Goal: Transaction & Acquisition: Download file/media

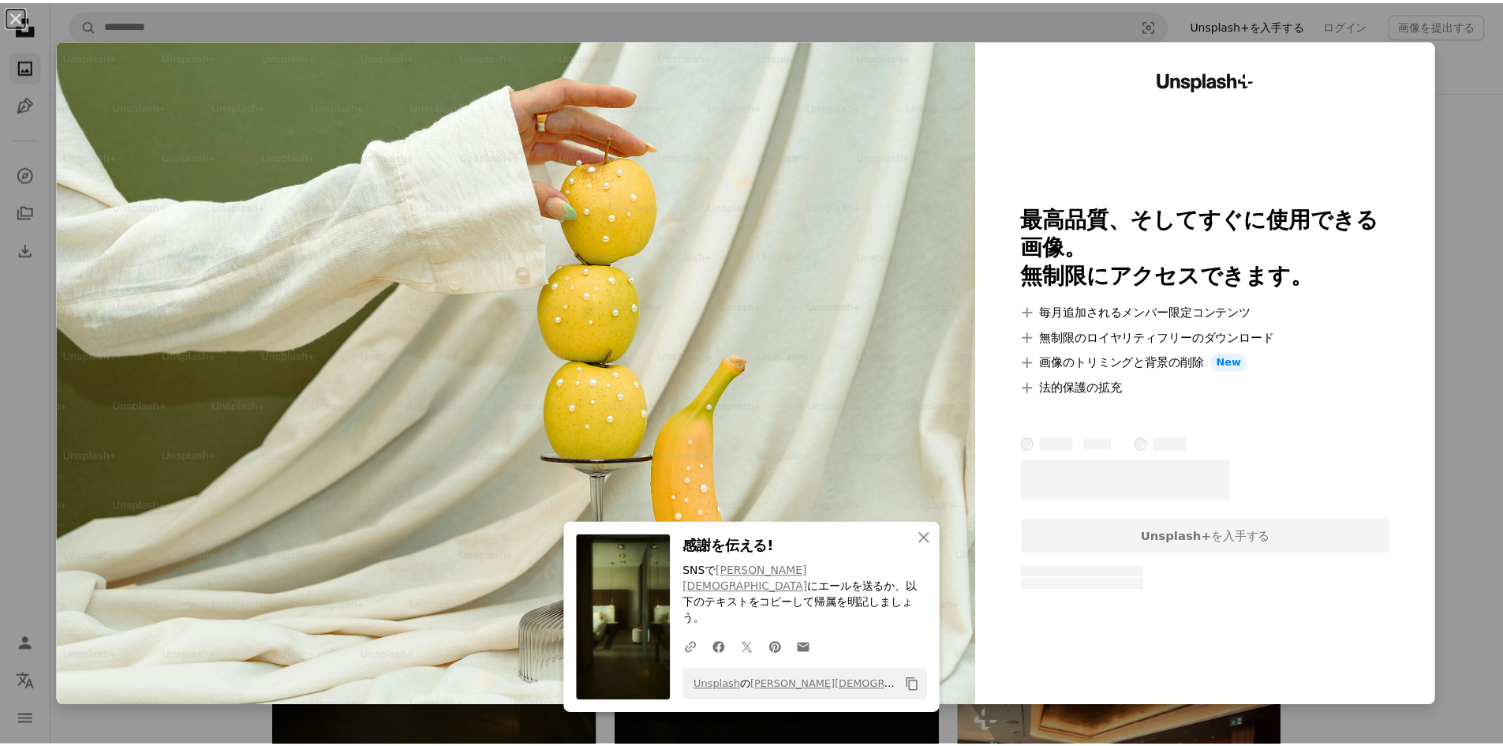
scroll to position [4183, 0]
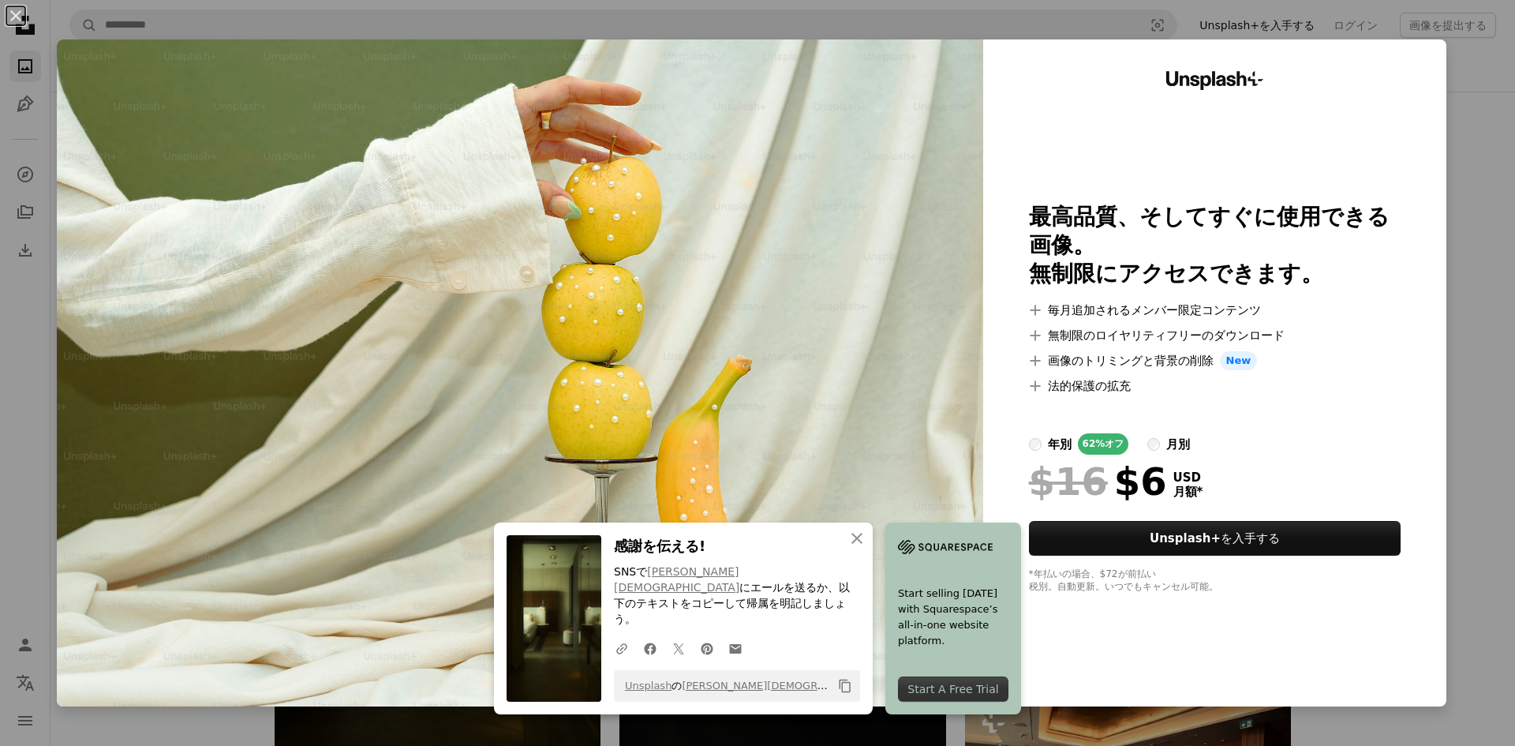
click at [1475, 351] on div "An X shape An X shape 閉じる 感謝を伝える! SNSで [PERSON_NAME][DEMOGRAPHIC_DATA] にエールを送るか…" at bounding box center [757, 373] width 1515 height 746
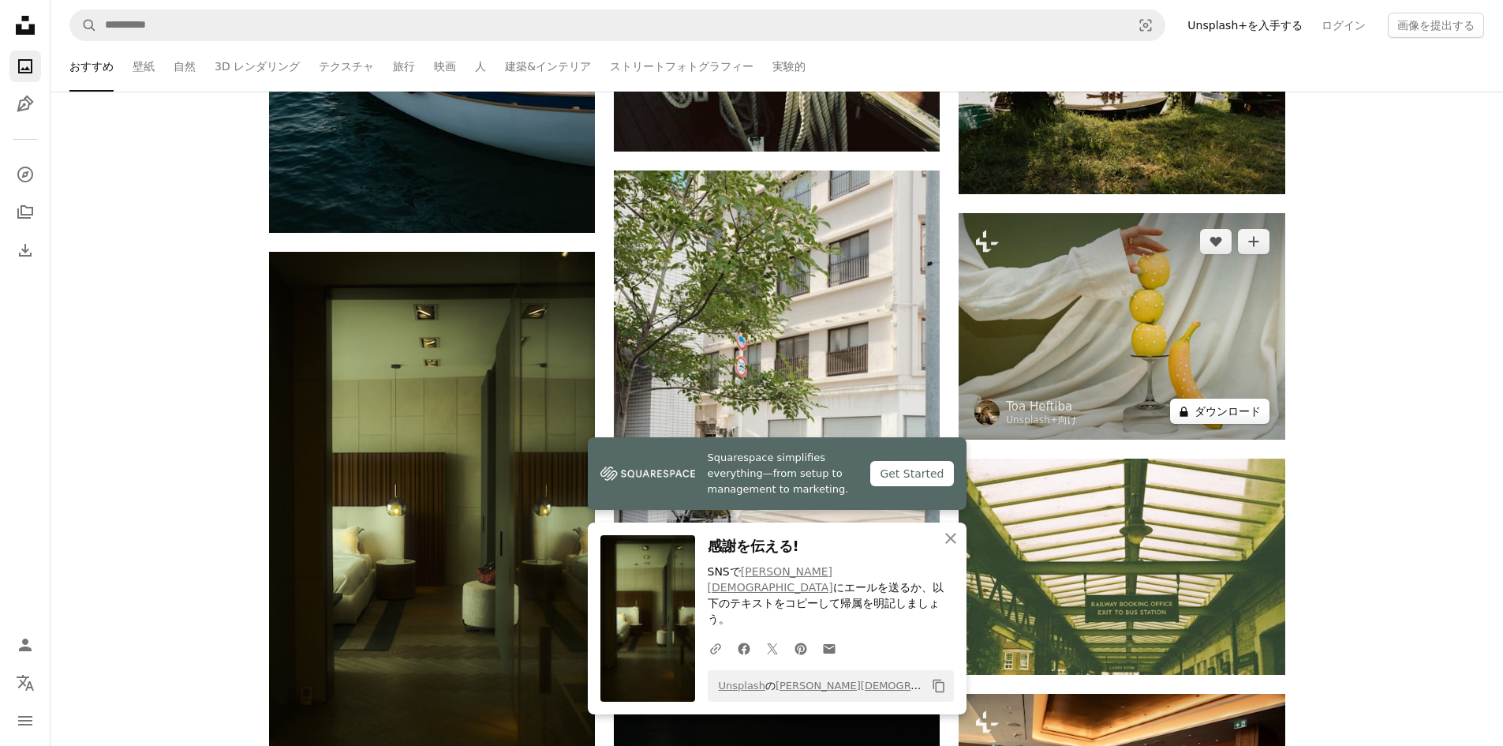
click at [1223, 408] on button "A lock ダウンロード" at bounding box center [1219, 411] width 99 height 25
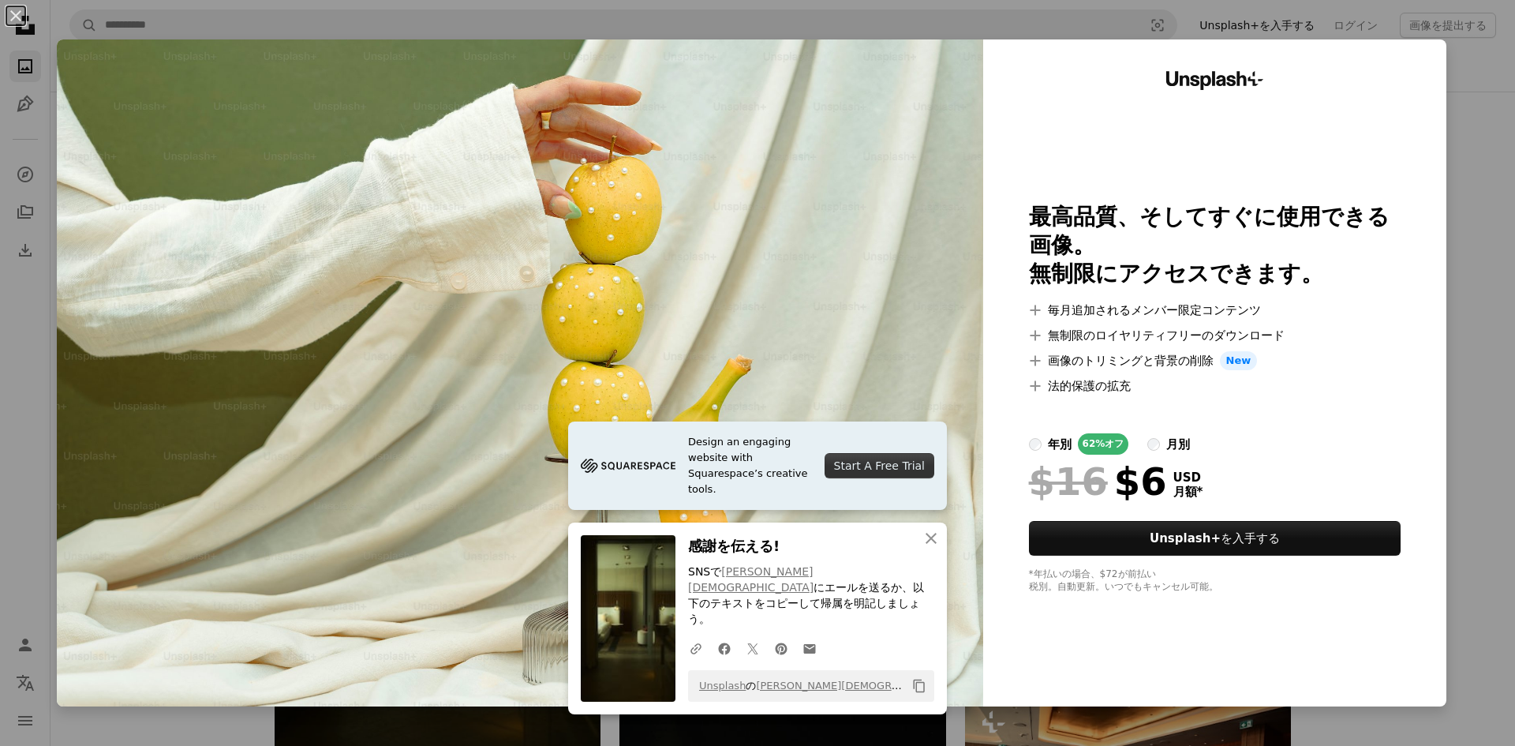
click at [1462, 265] on div "An X shape Design an engaging website with Squarespace’s creative tools. Start …" at bounding box center [757, 373] width 1515 height 746
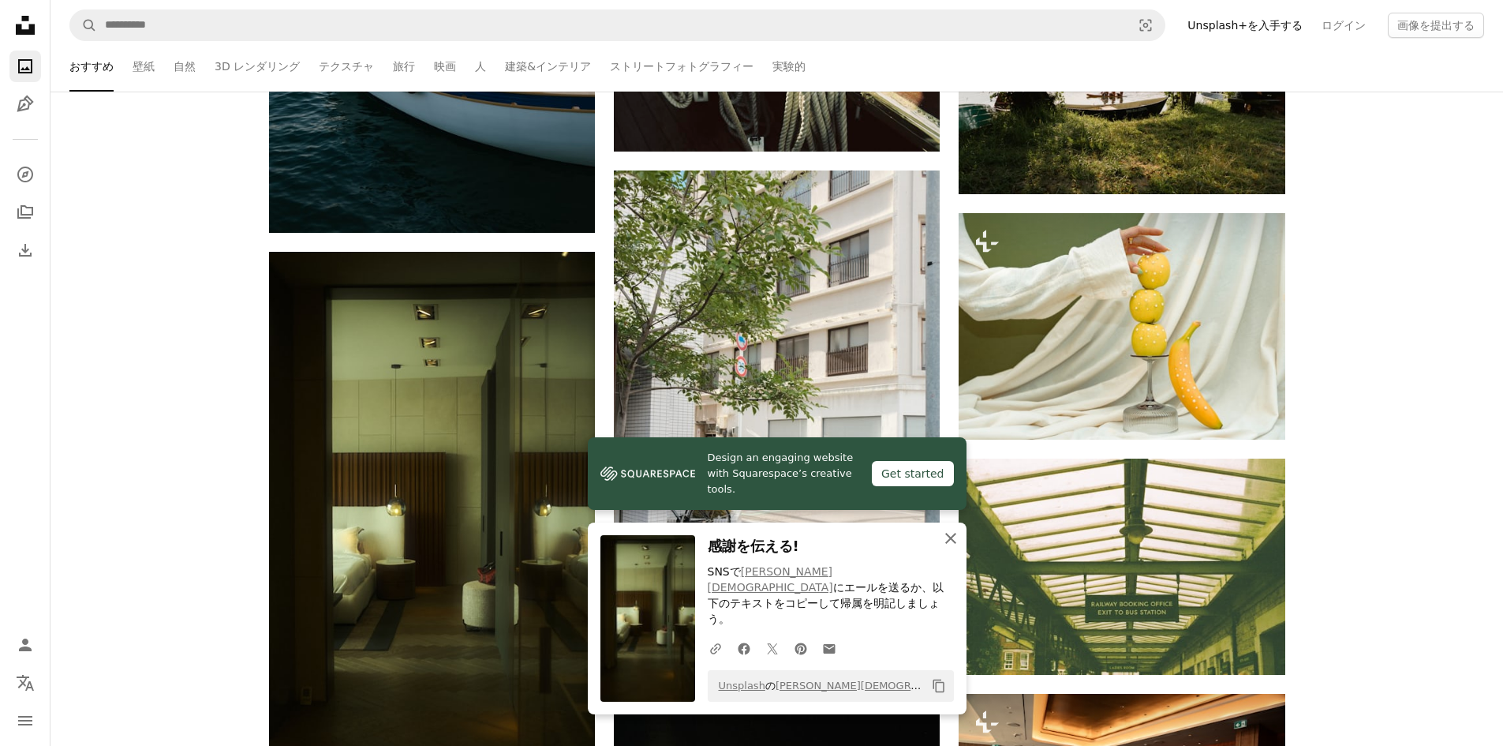
click at [949, 544] on icon "button" at bounding box center [950, 538] width 11 height 11
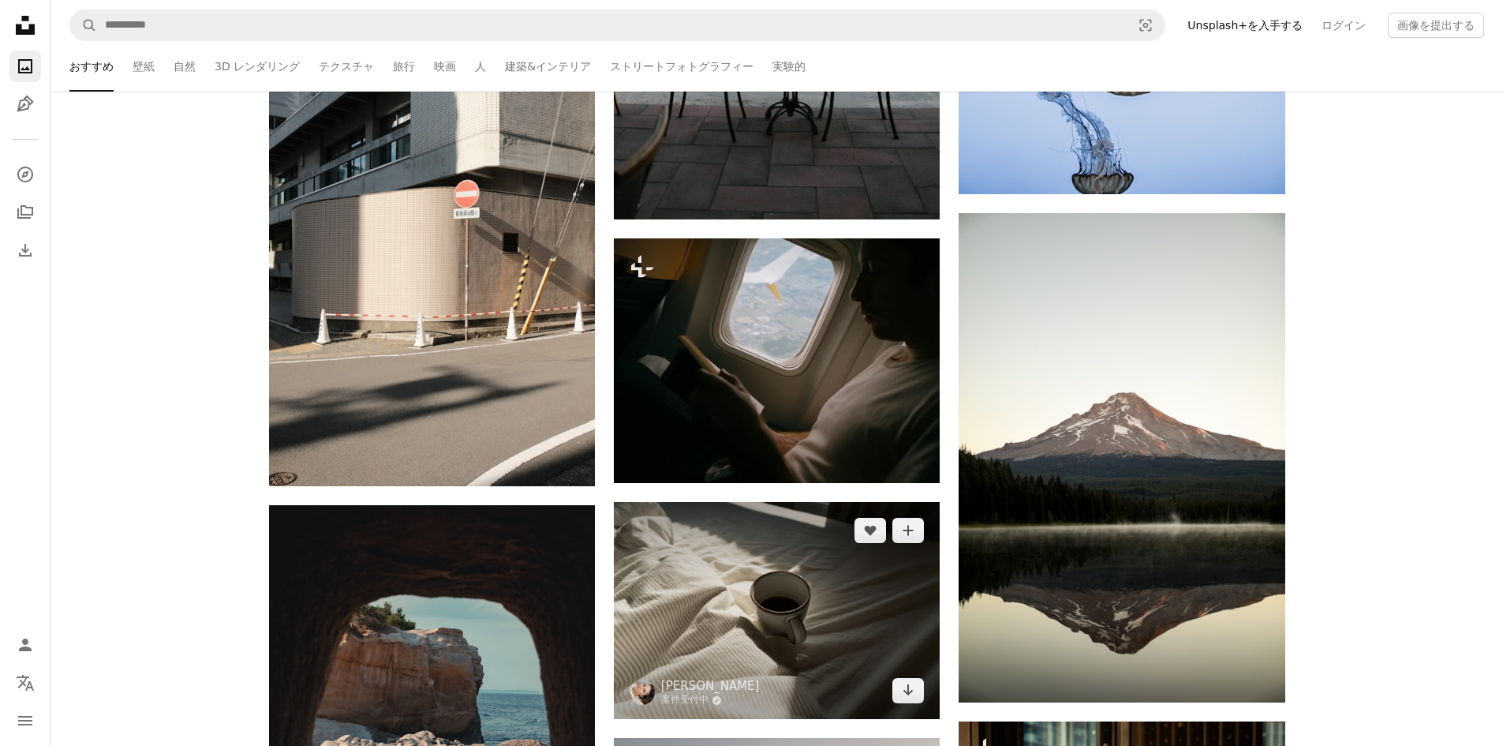
scroll to position [1894, 0]
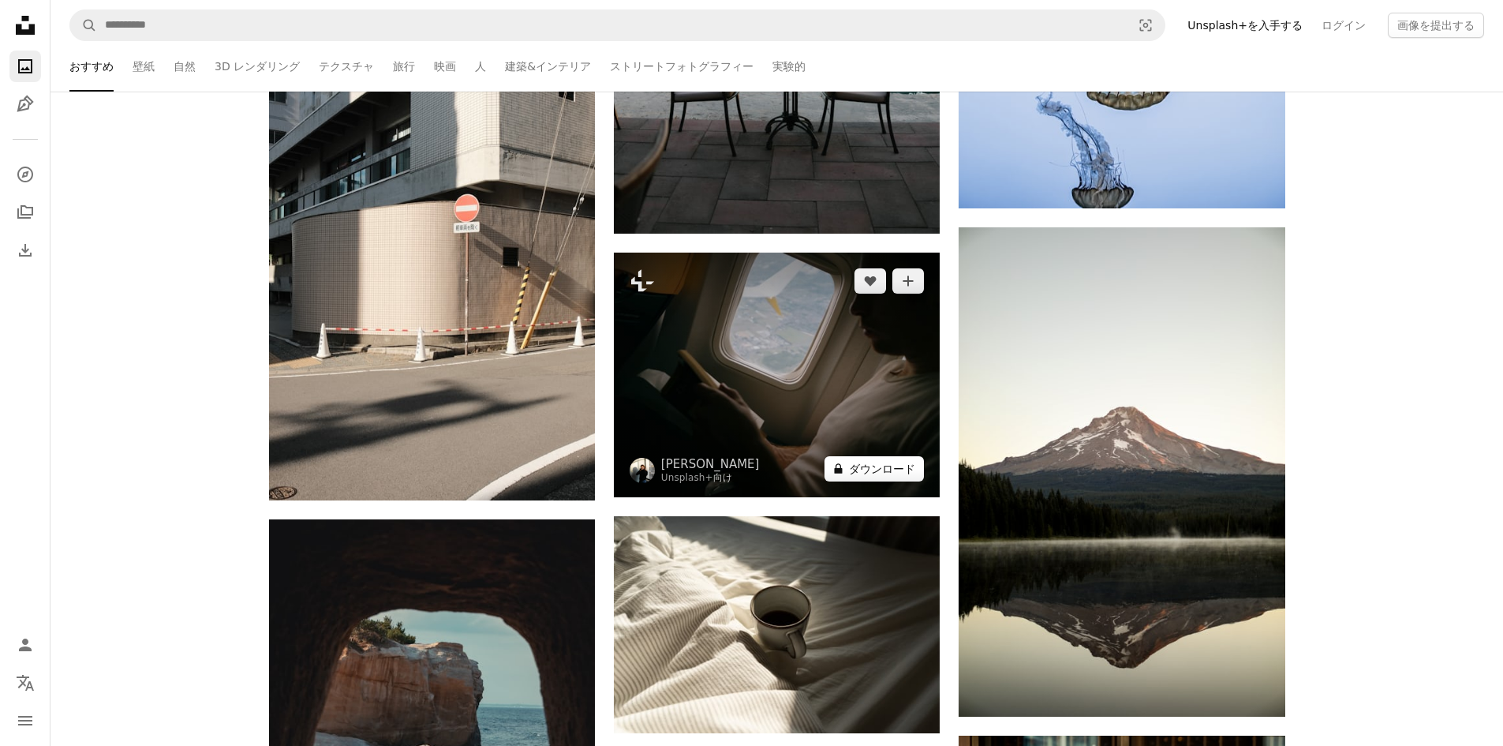
click at [892, 474] on button "A lock ダウンロード" at bounding box center [874, 468] width 99 height 25
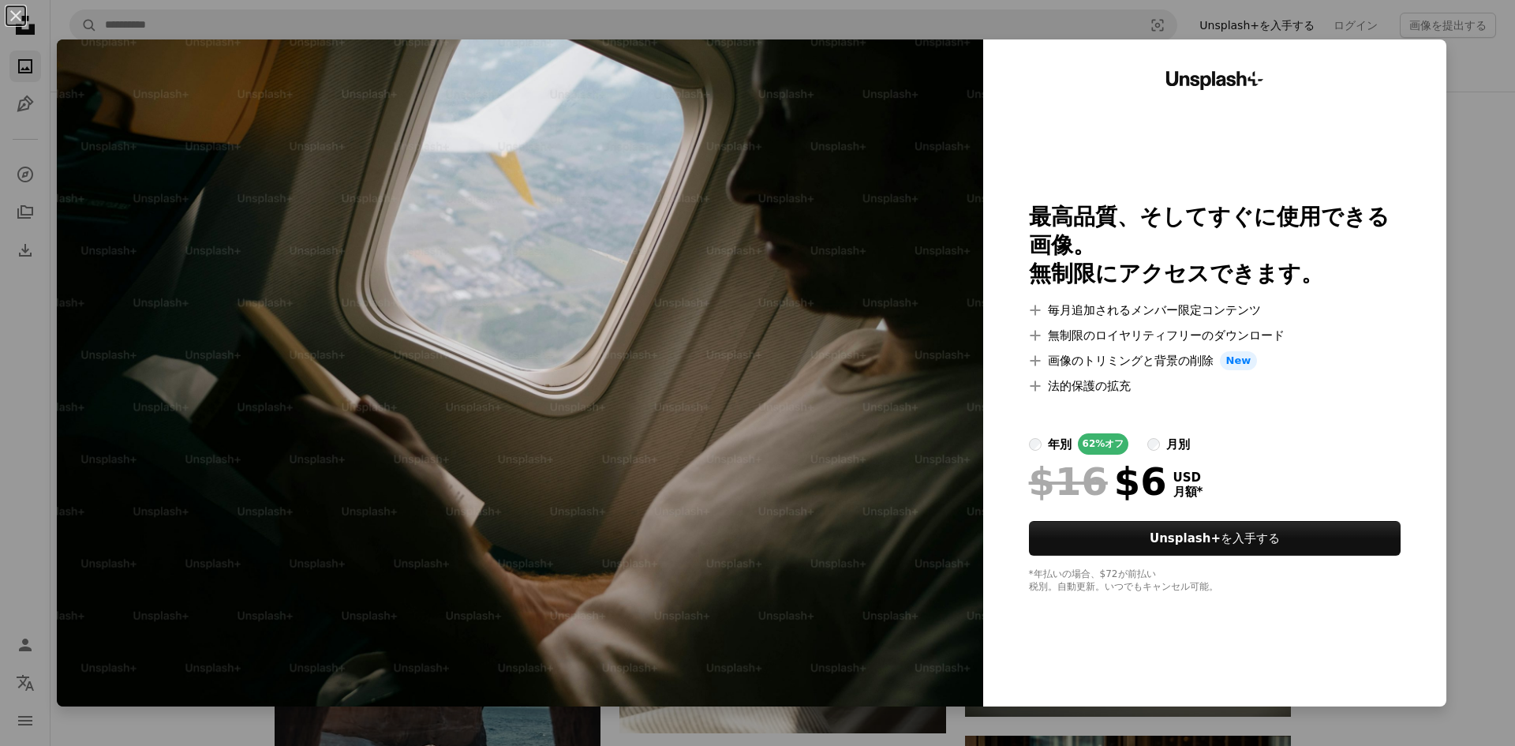
click at [1455, 75] on div "An X shape Unsplash+ 最高品質、そしてすぐに使用できる画像。 無制限にアクセスできます。 A plus sign 毎月追加されるメンバー限…" at bounding box center [757, 373] width 1515 height 746
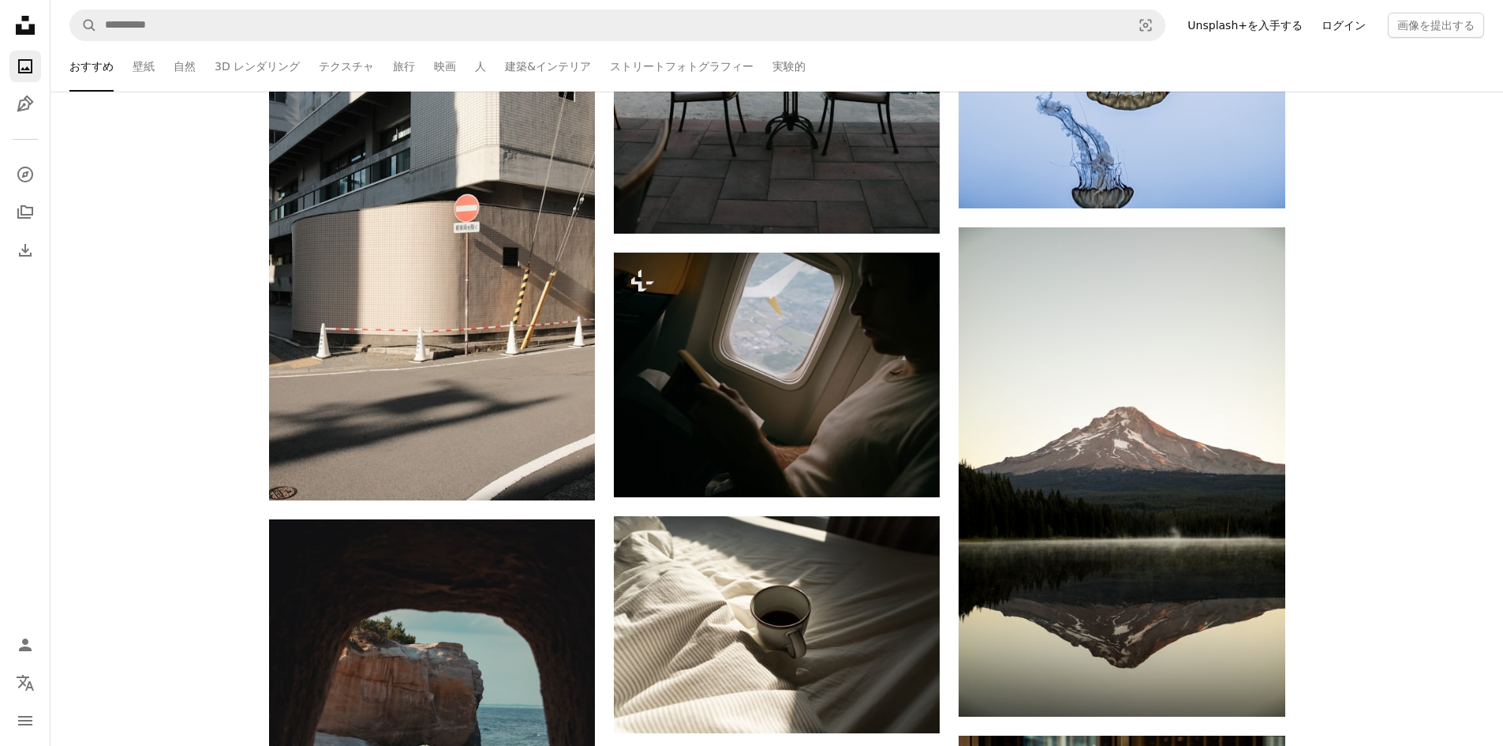
click at [1357, 29] on link "ログイン" at bounding box center [1343, 25] width 63 height 25
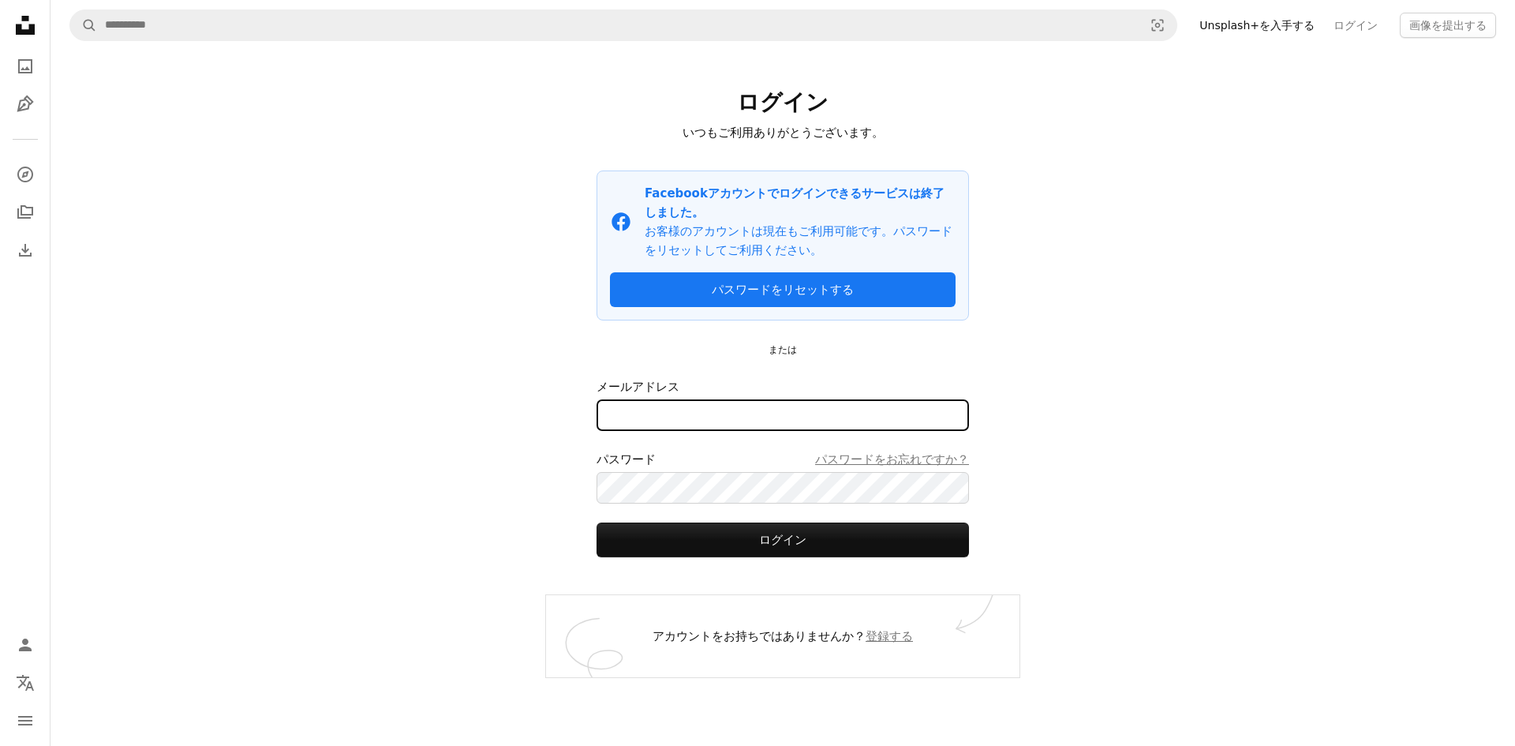
click at [798, 399] on input "メールアドレス" at bounding box center [783, 415] width 373 height 32
click at [769, 402] on input "**********" at bounding box center [783, 415] width 373 height 32
type input "**********"
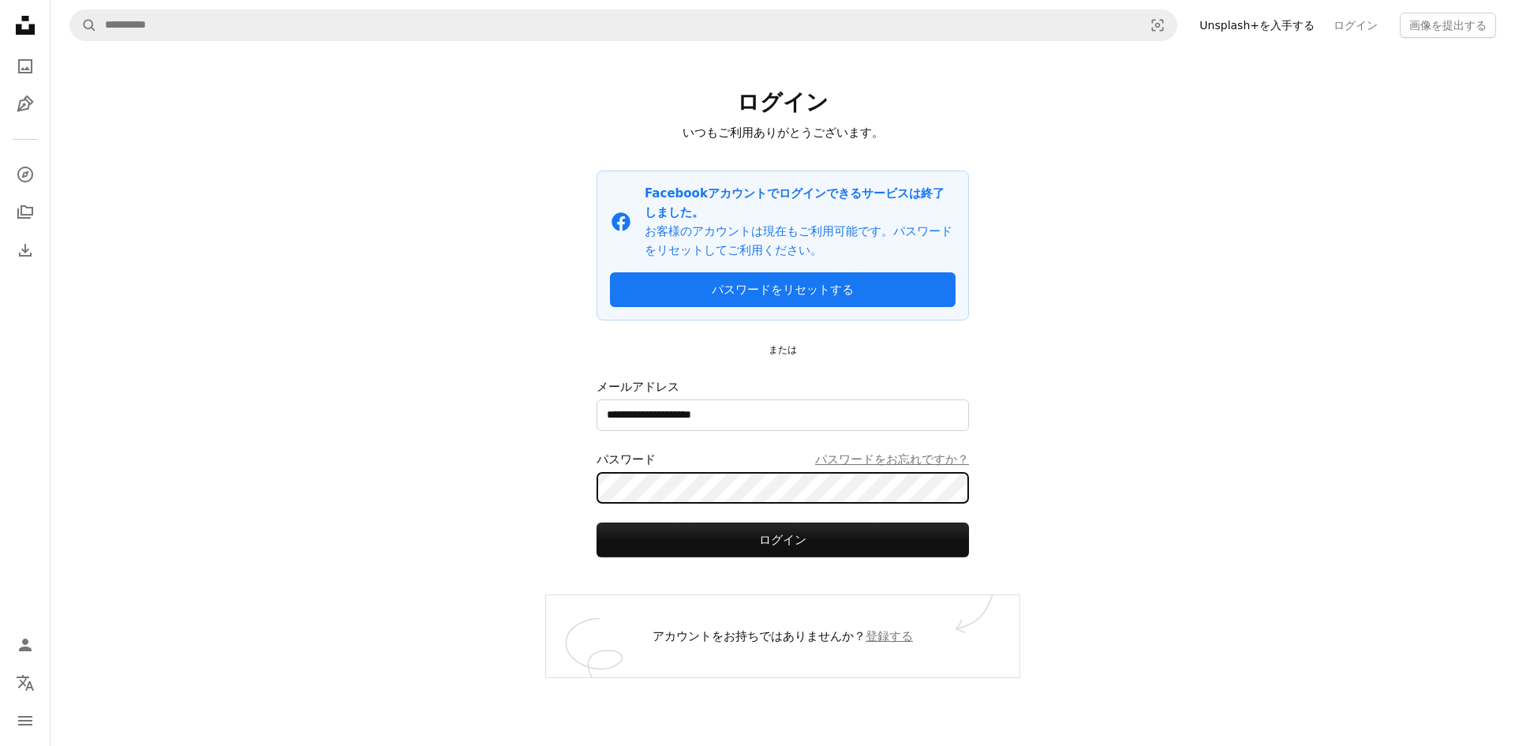
click at [597, 522] on button "ログイン" at bounding box center [783, 539] width 373 height 35
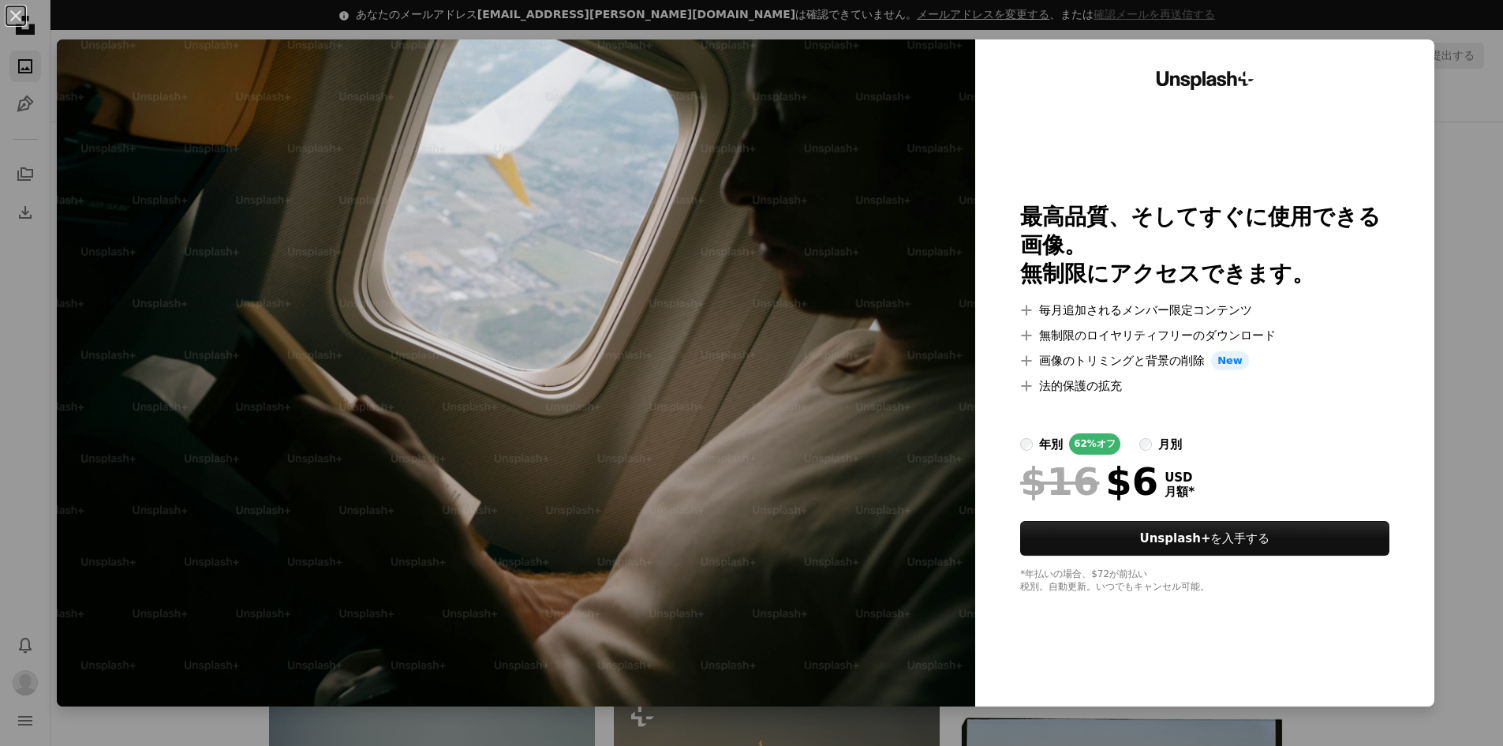
scroll to position [1815, 0]
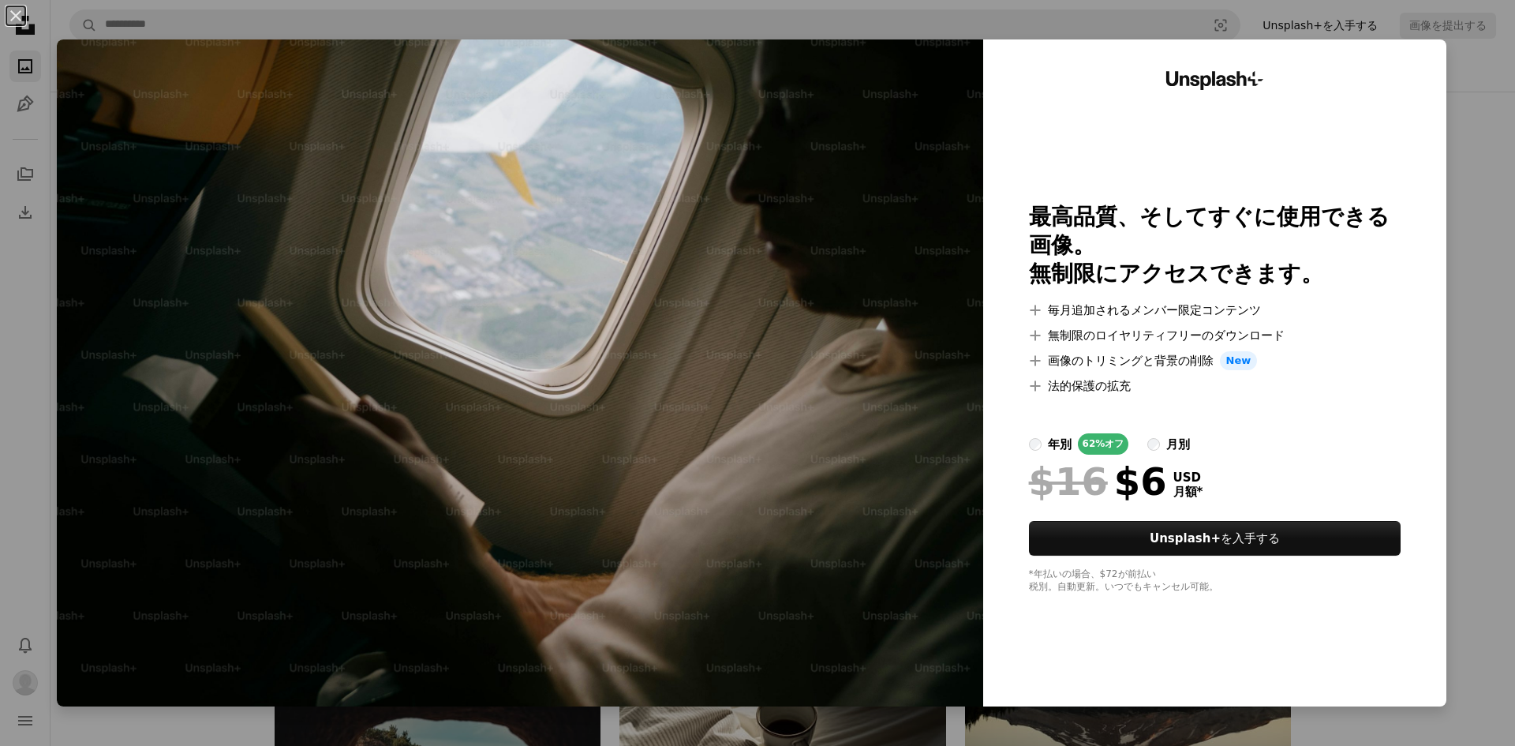
click at [1490, 175] on div "An X shape Unsplash+ 最高品質、そしてすぐに使用できる画像。 無制限にアクセスできます。 A plus sign 毎月追加されるメンバー限…" at bounding box center [757, 373] width 1515 height 746
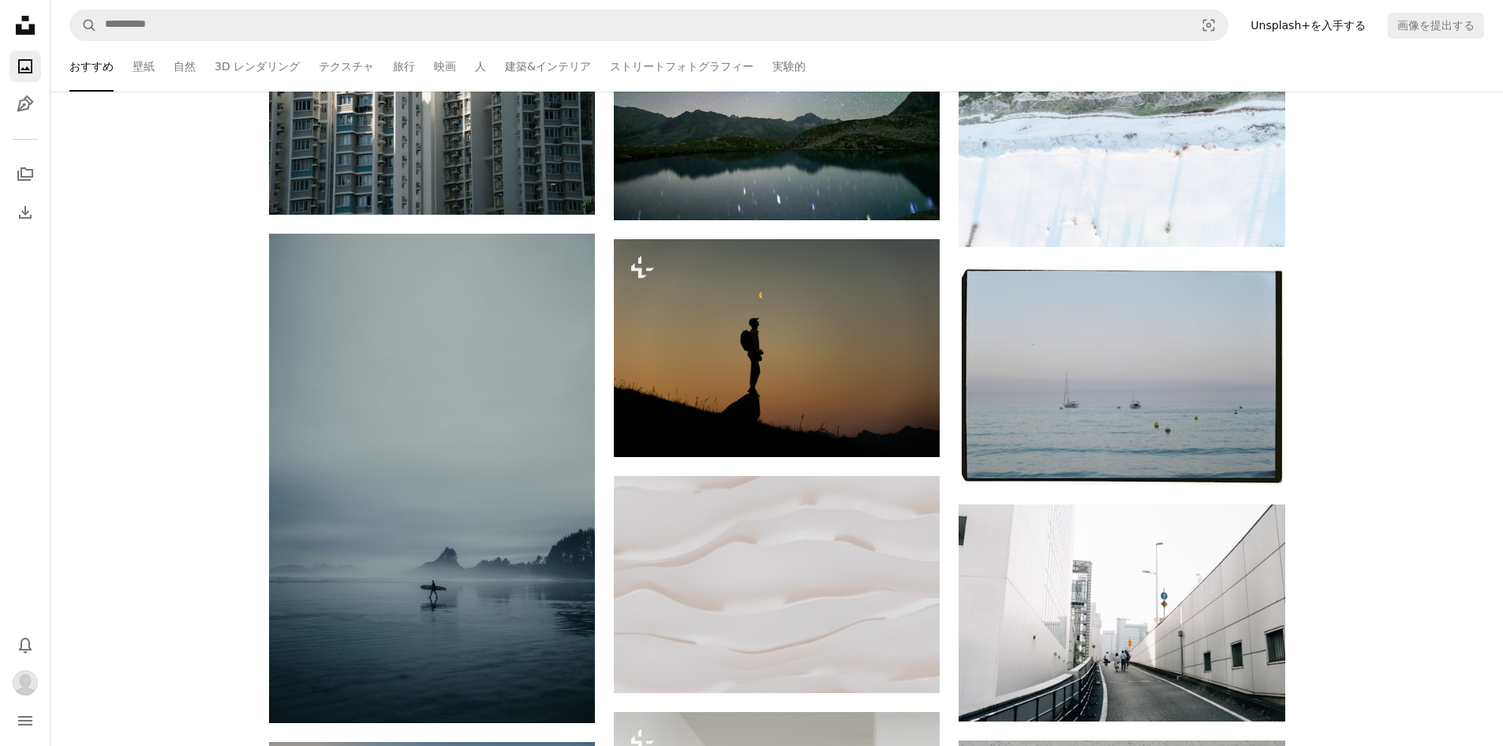
scroll to position [631, 0]
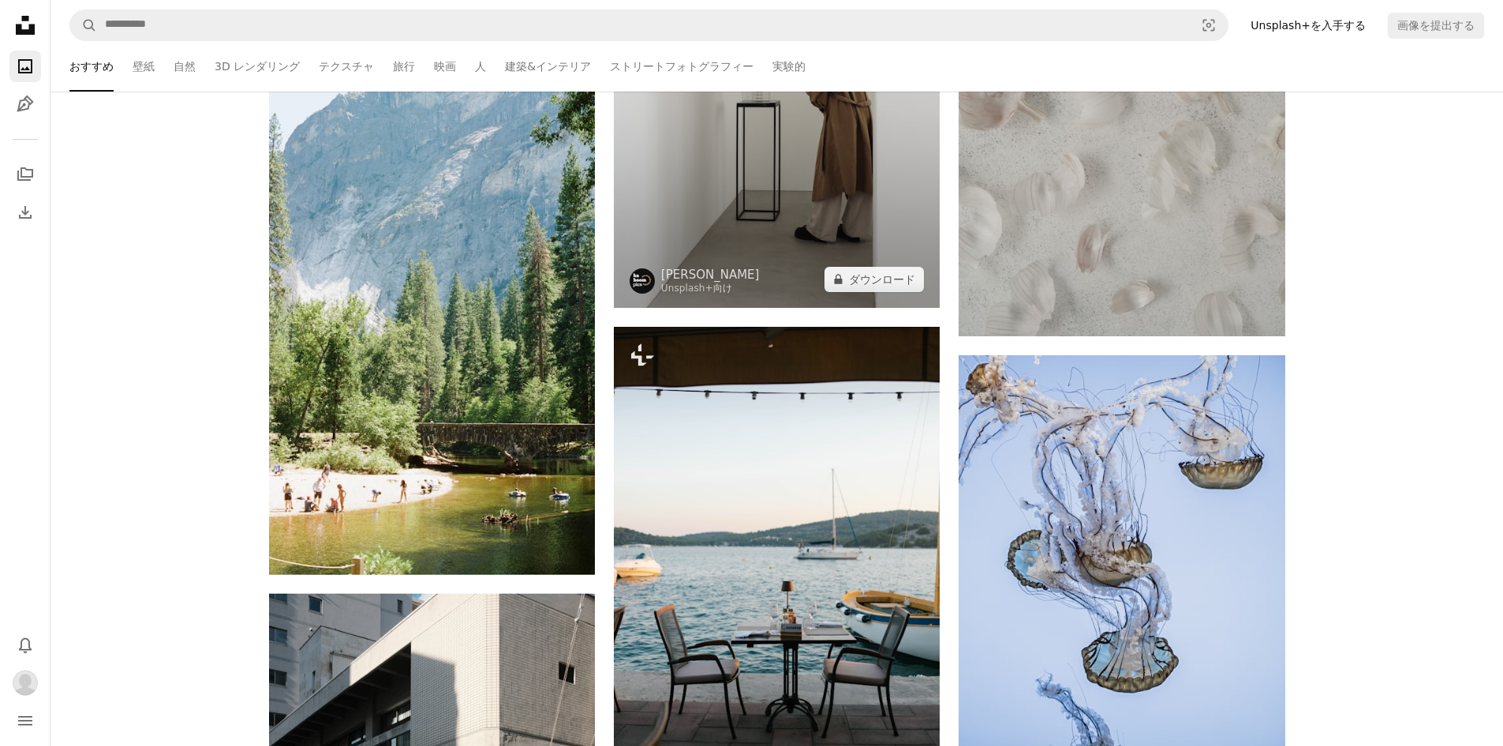
scroll to position [1578, 0]
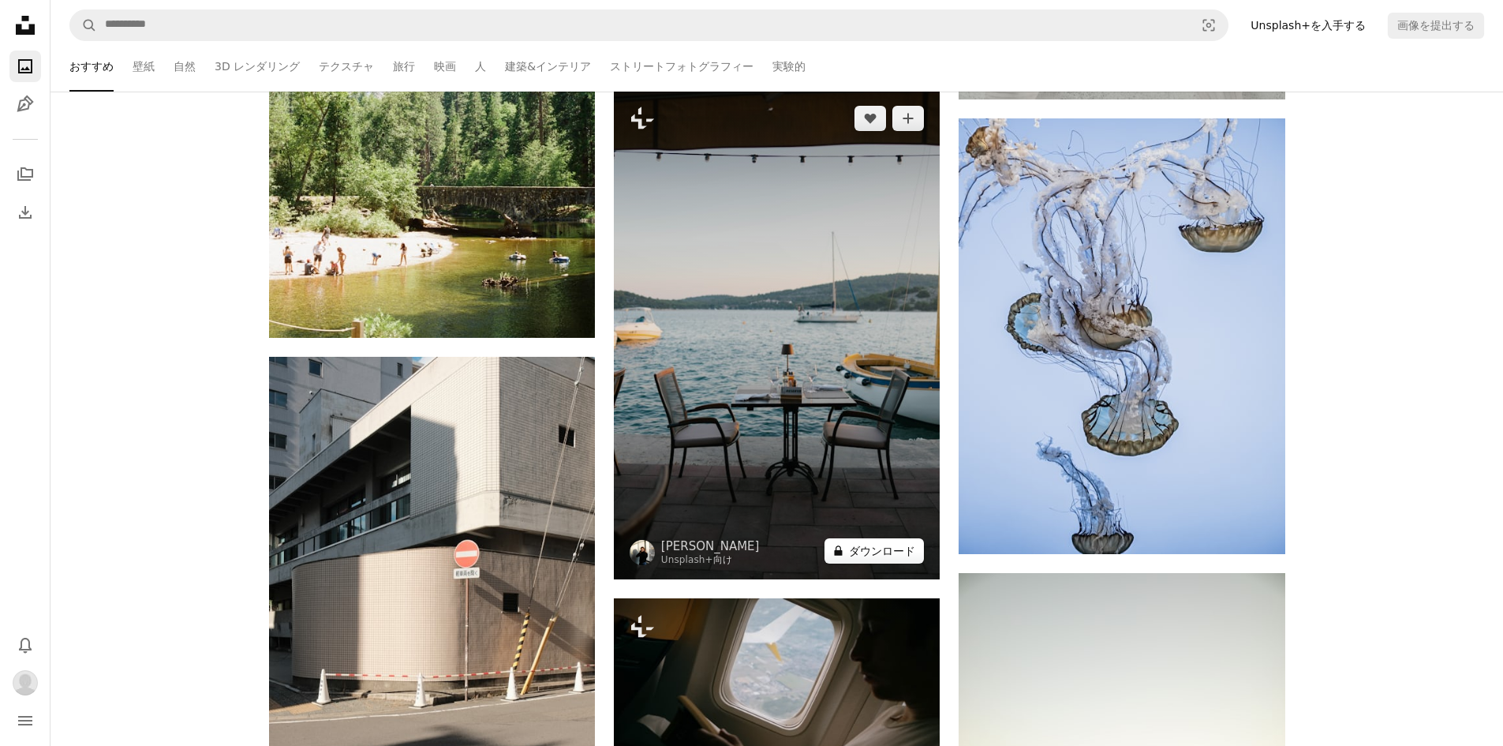
click at [883, 556] on button "A lock ダウンロード" at bounding box center [874, 550] width 99 height 25
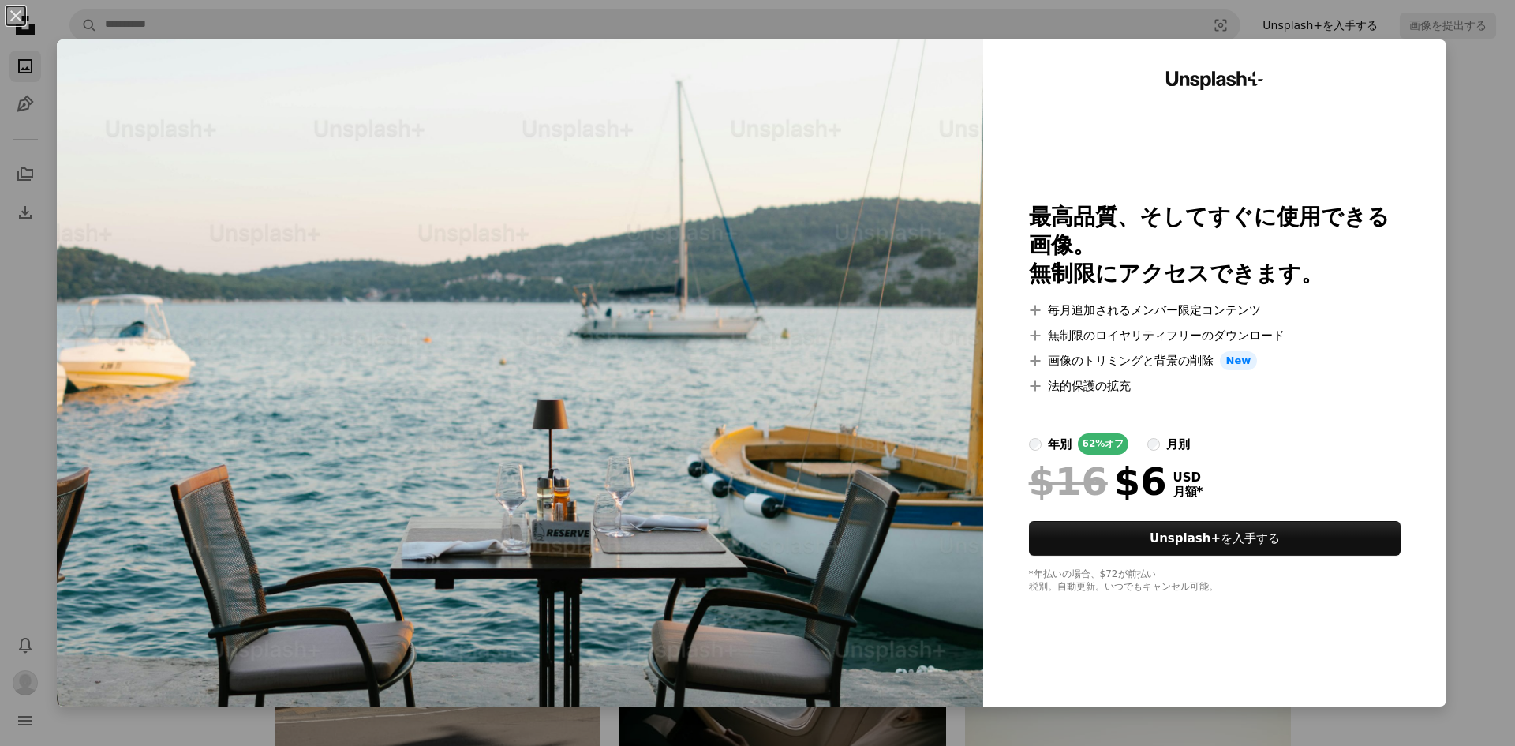
click at [1479, 494] on div "An X shape Unsplash+ 最高品質、そしてすぐに使用できる画像。 無制限にアクセスできます。 A plus sign 毎月追加されるメンバー限…" at bounding box center [757, 373] width 1515 height 746
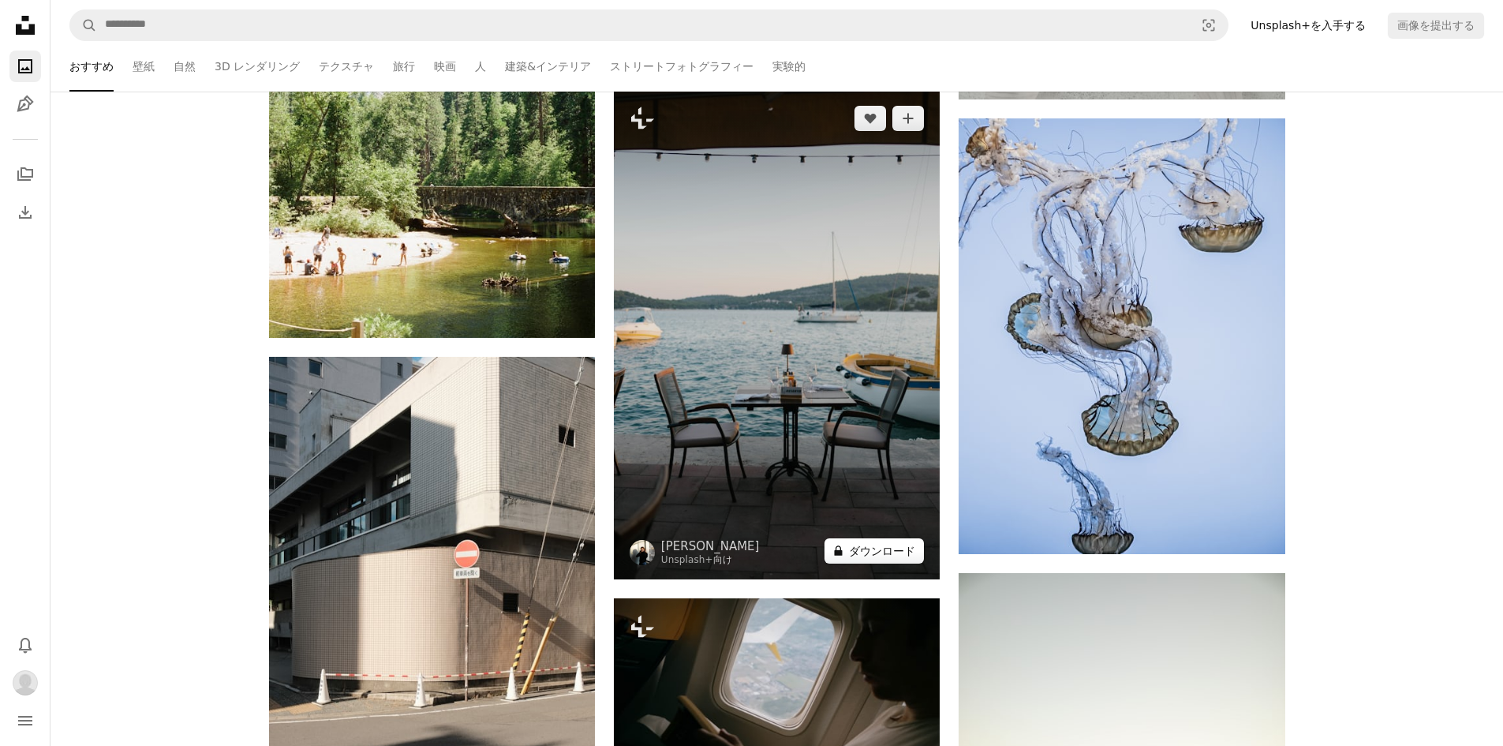
click at [892, 547] on button "A lock ダウンロード" at bounding box center [874, 550] width 99 height 25
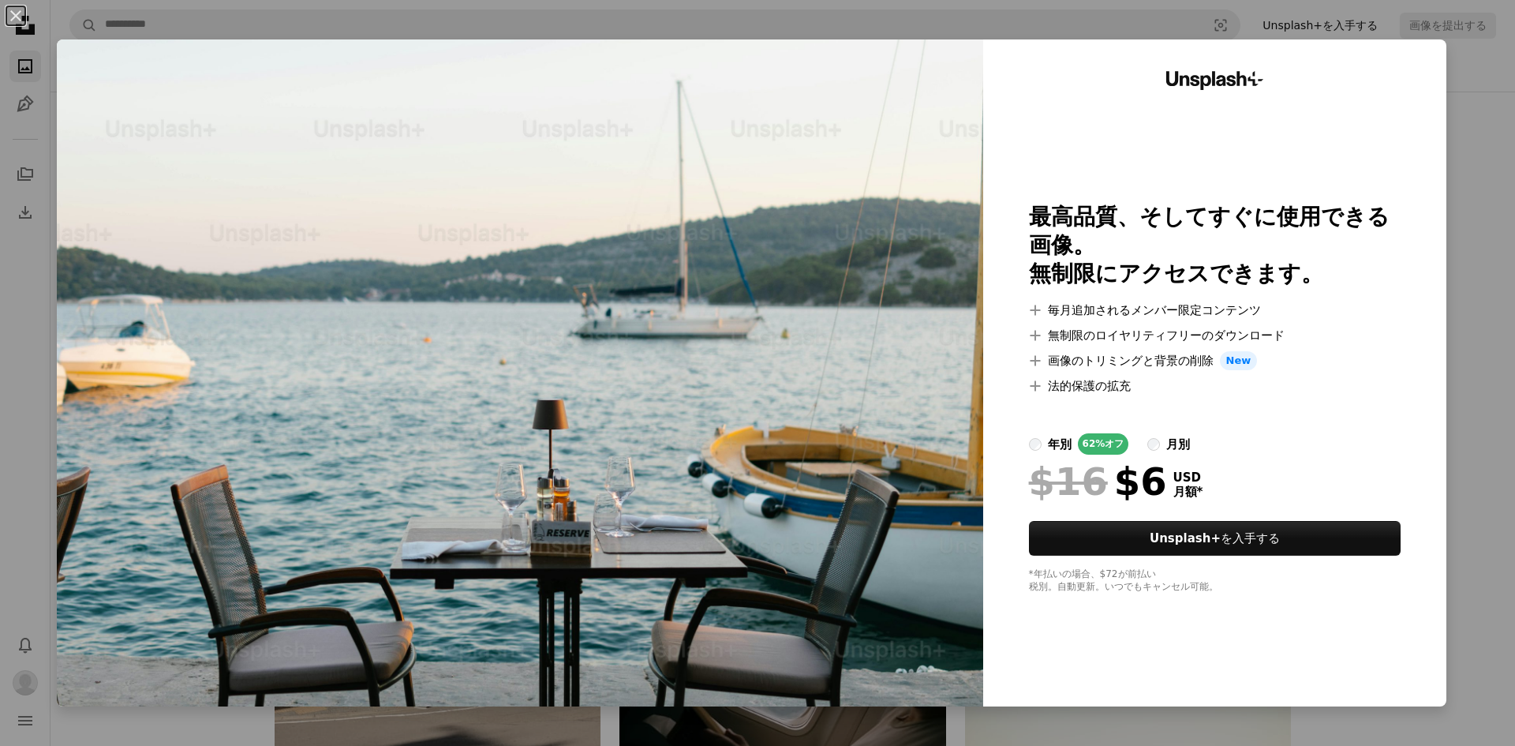
click at [1286, 7] on div "An X shape Unsplash+ 最高品質、そしてすぐに使用できる画像。 無制限にアクセスできます。 A plus sign 毎月追加されるメンバー限…" at bounding box center [757, 373] width 1515 height 746
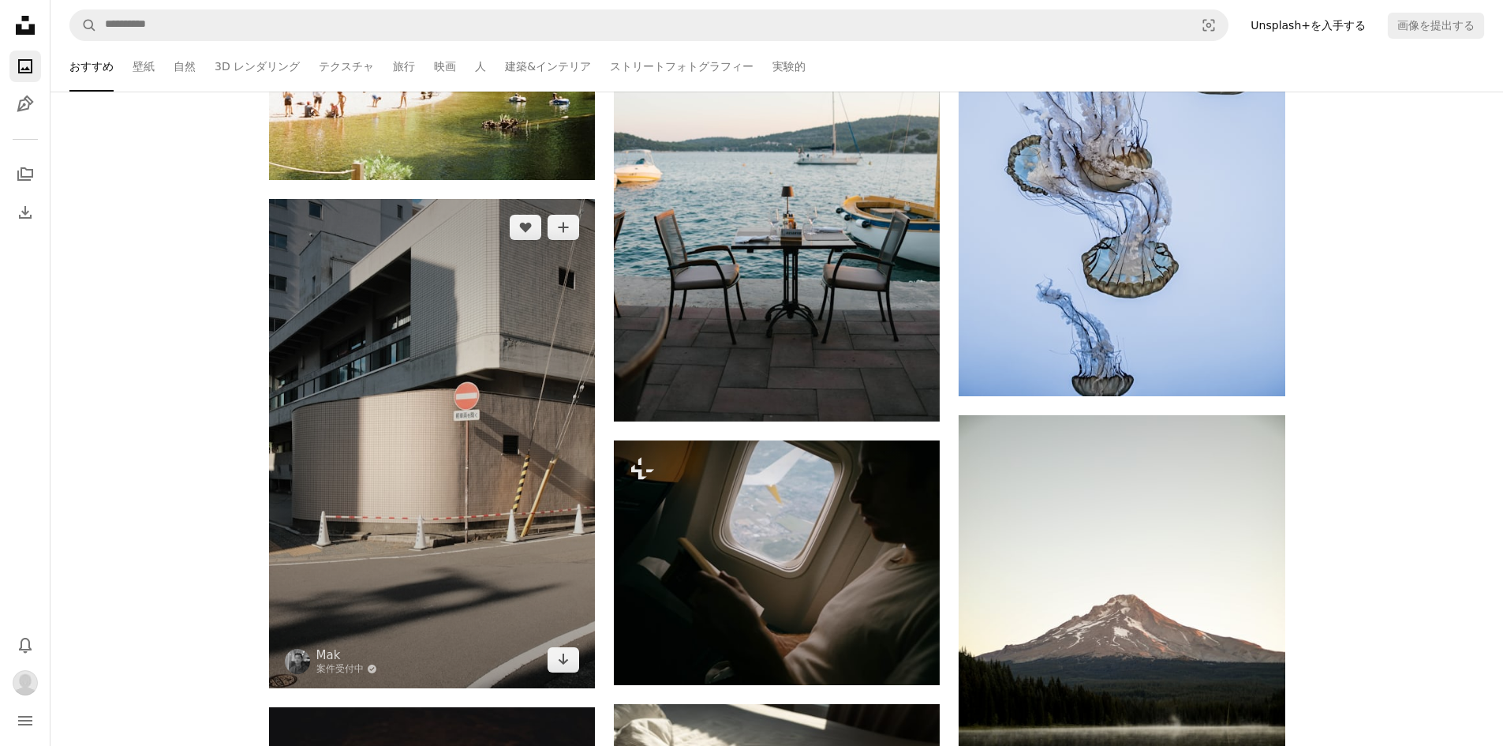
scroll to position [1815, 0]
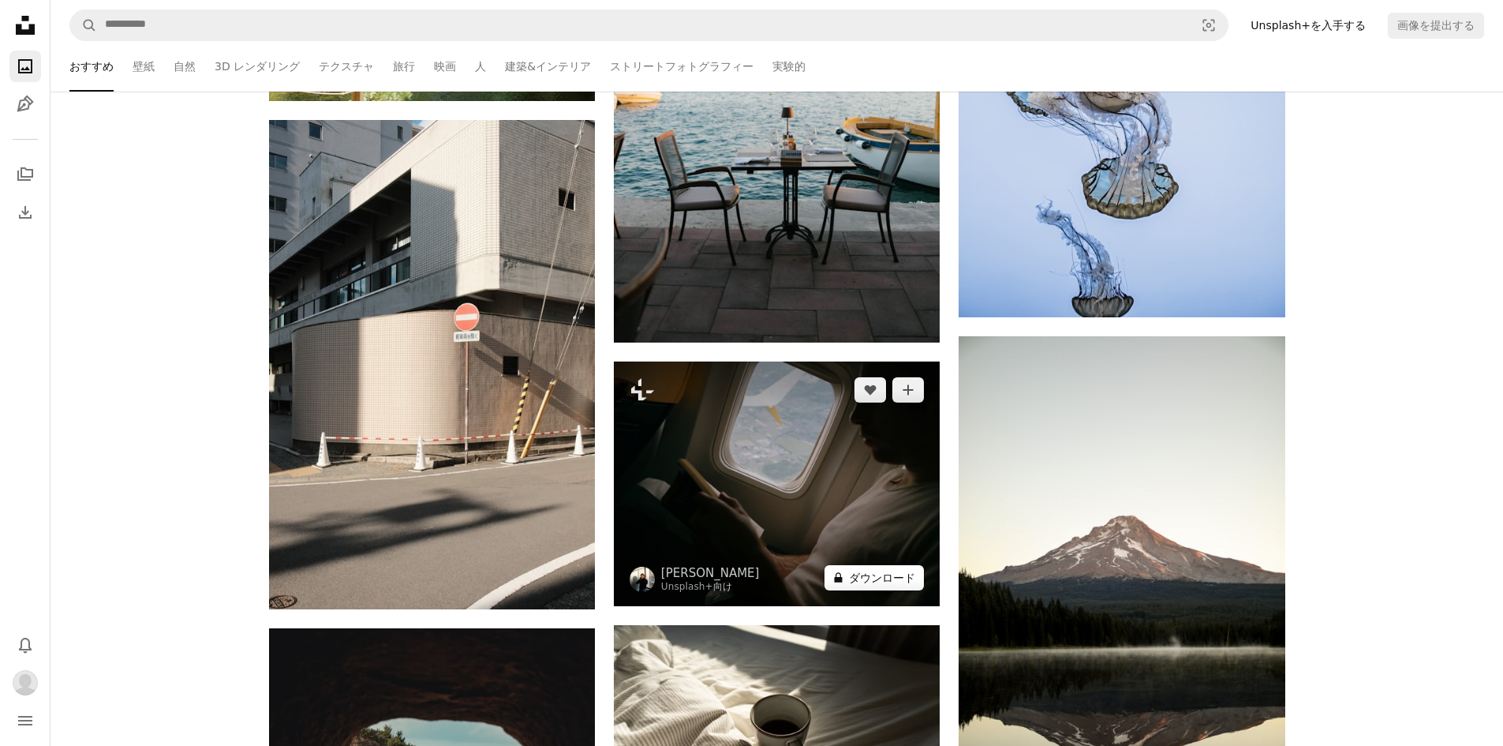
click at [871, 587] on button "A lock ダウンロード" at bounding box center [874, 577] width 99 height 25
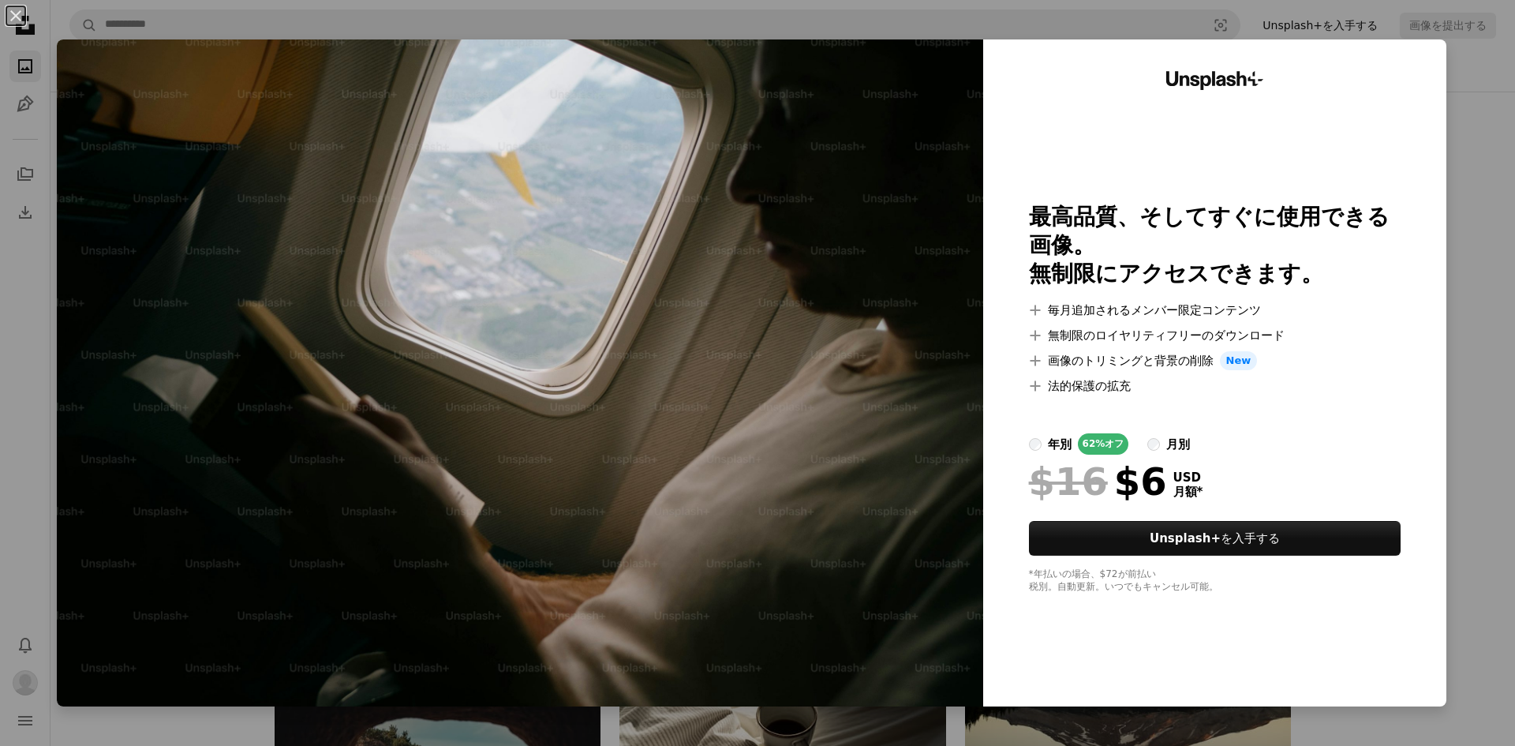
drag, startPoint x: 593, startPoint y: 341, endPoint x: 521, endPoint y: 369, distance: 76.9
click at [521, 369] on img at bounding box center [520, 372] width 927 height 667
click at [1475, 243] on div "An X shape Unsplash+ 最高品質、そしてすぐに使用できる画像。 無制限にアクセスできます。 A plus sign 毎月追加されるメンバー限…" at bounding box center [757, 373] width 1515 height 746
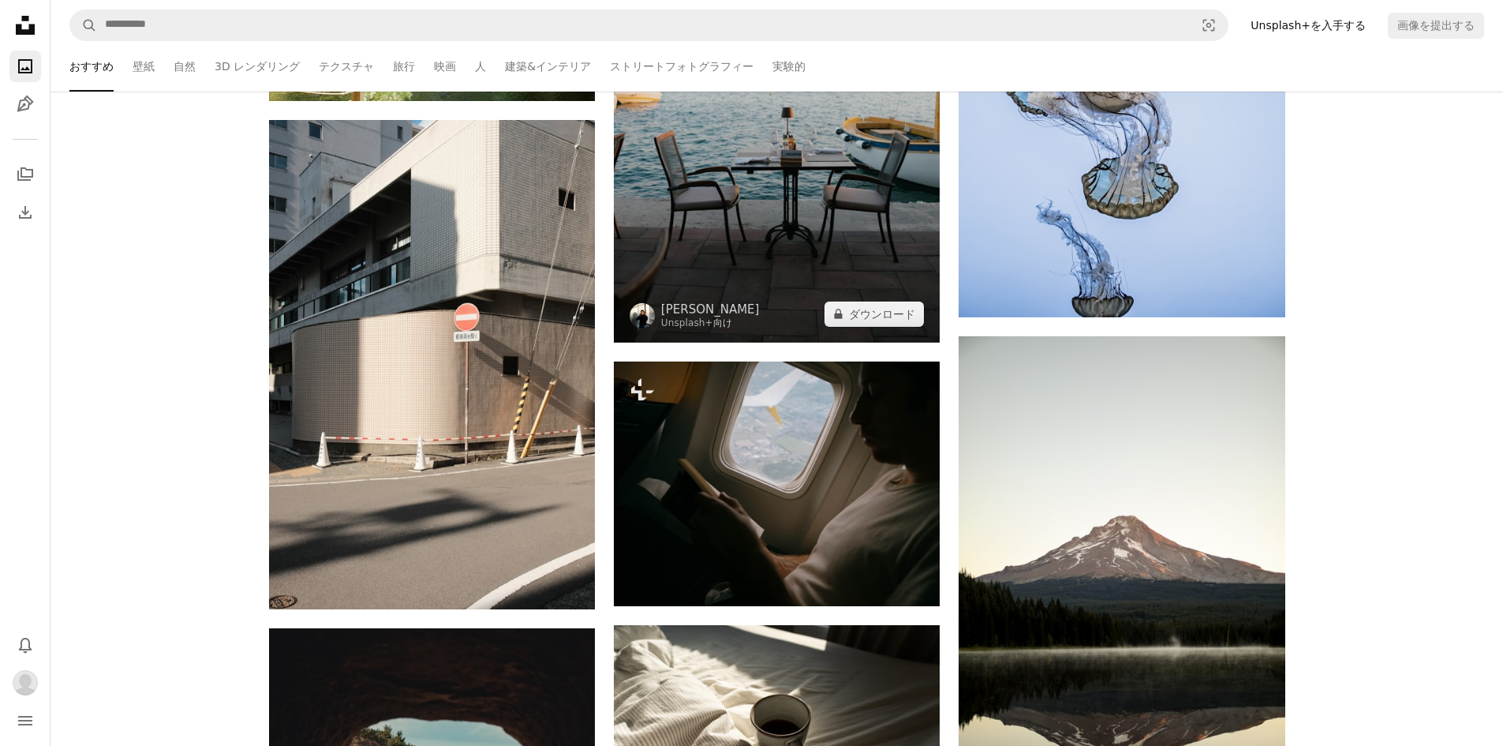
click at [812, 236] on img at bounding box center [777, 97] width 326 height 489
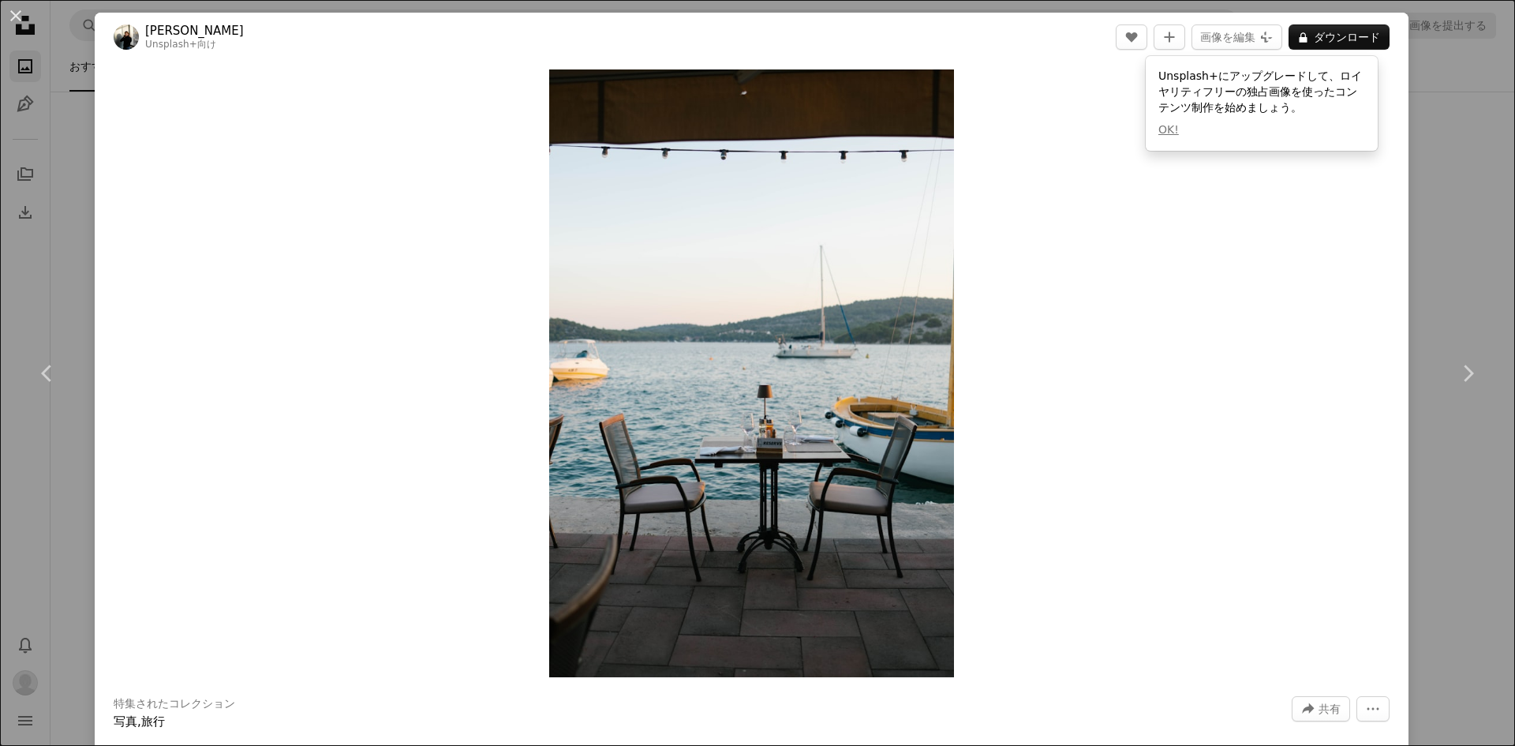
click at [1432, 281] on div "An X shape Chevron left Chevron right Giulia Squillace Unsplash+ 向け A heart A p…" at bounding box center [757, 373] width 1515 height 746
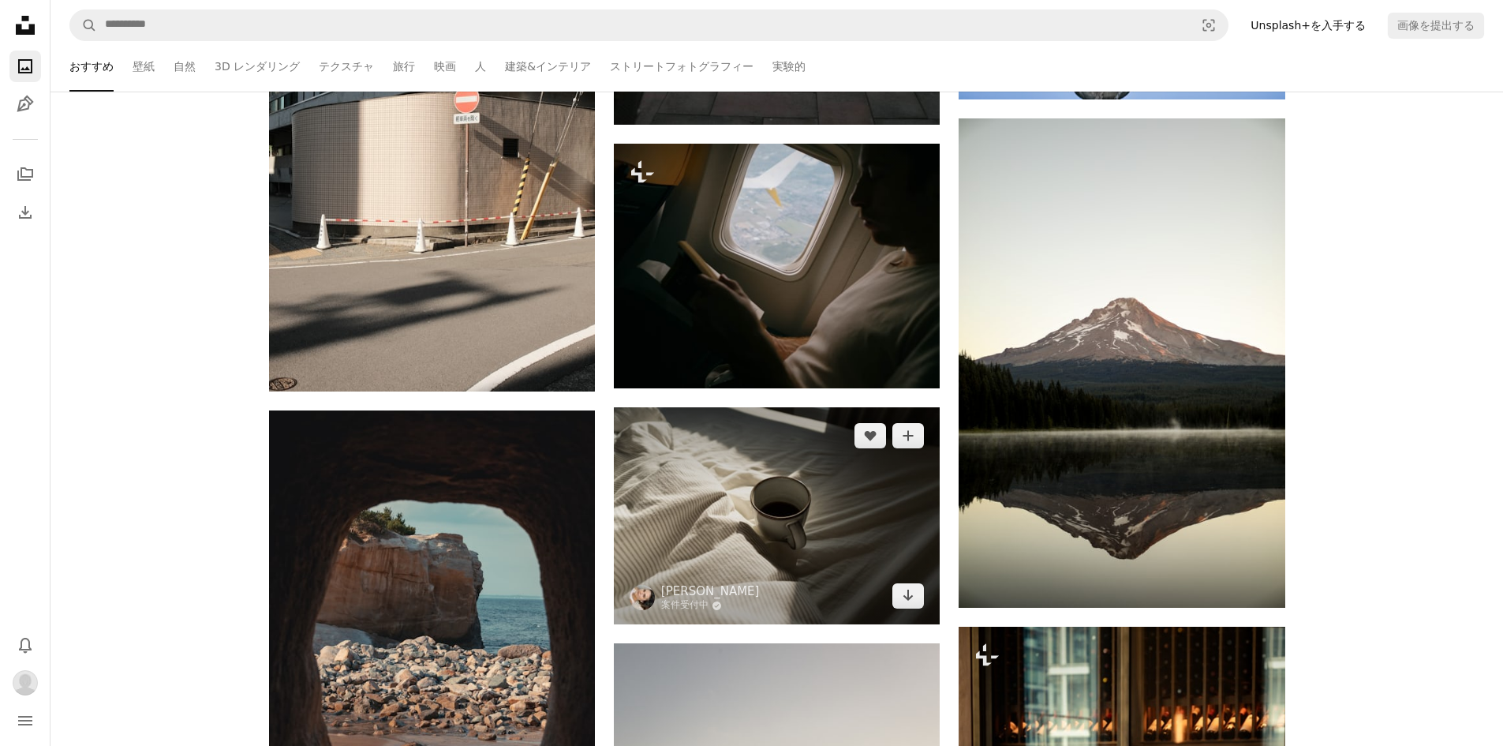
scroll to position [2052, 0]
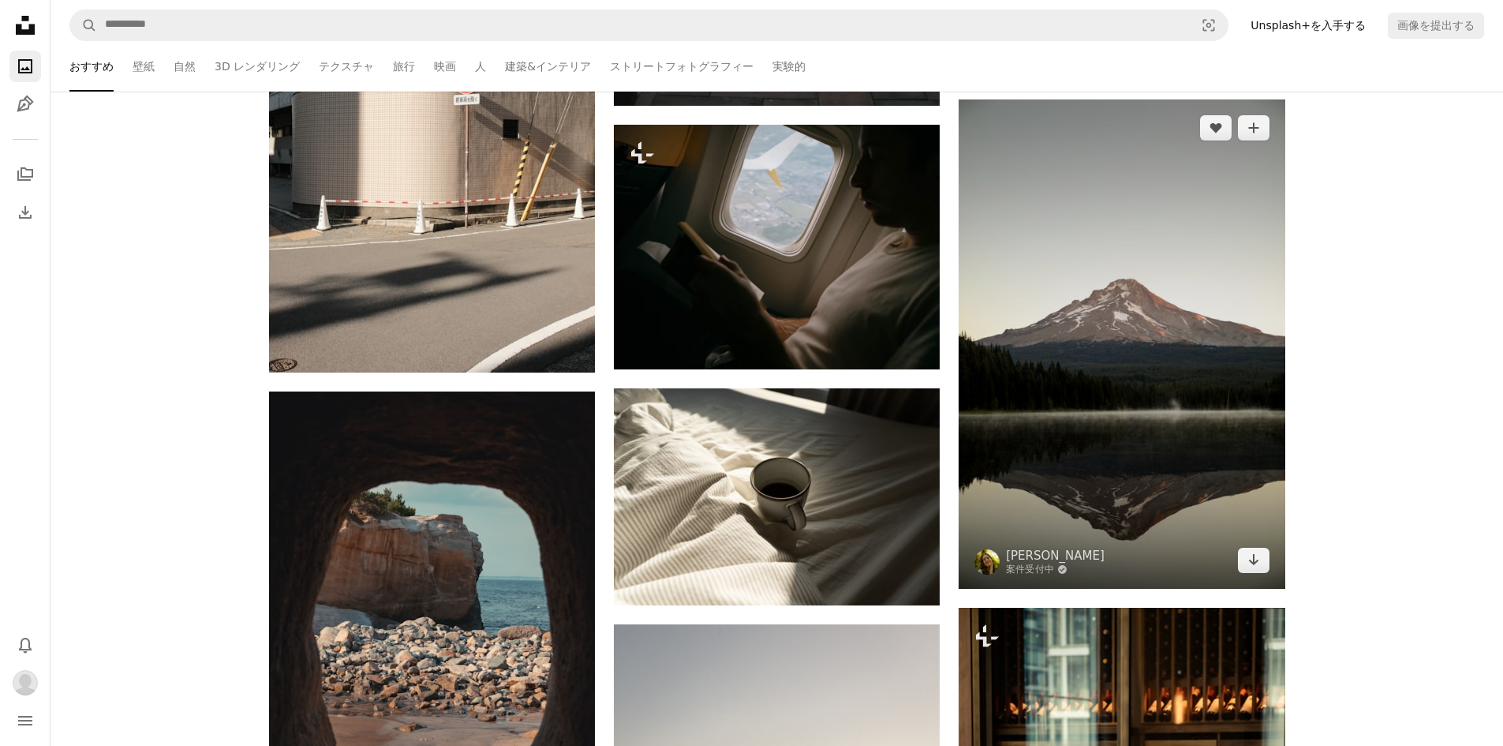
click at [1091, 350] on img at bounding box center [1122, 343] width 326 height 489
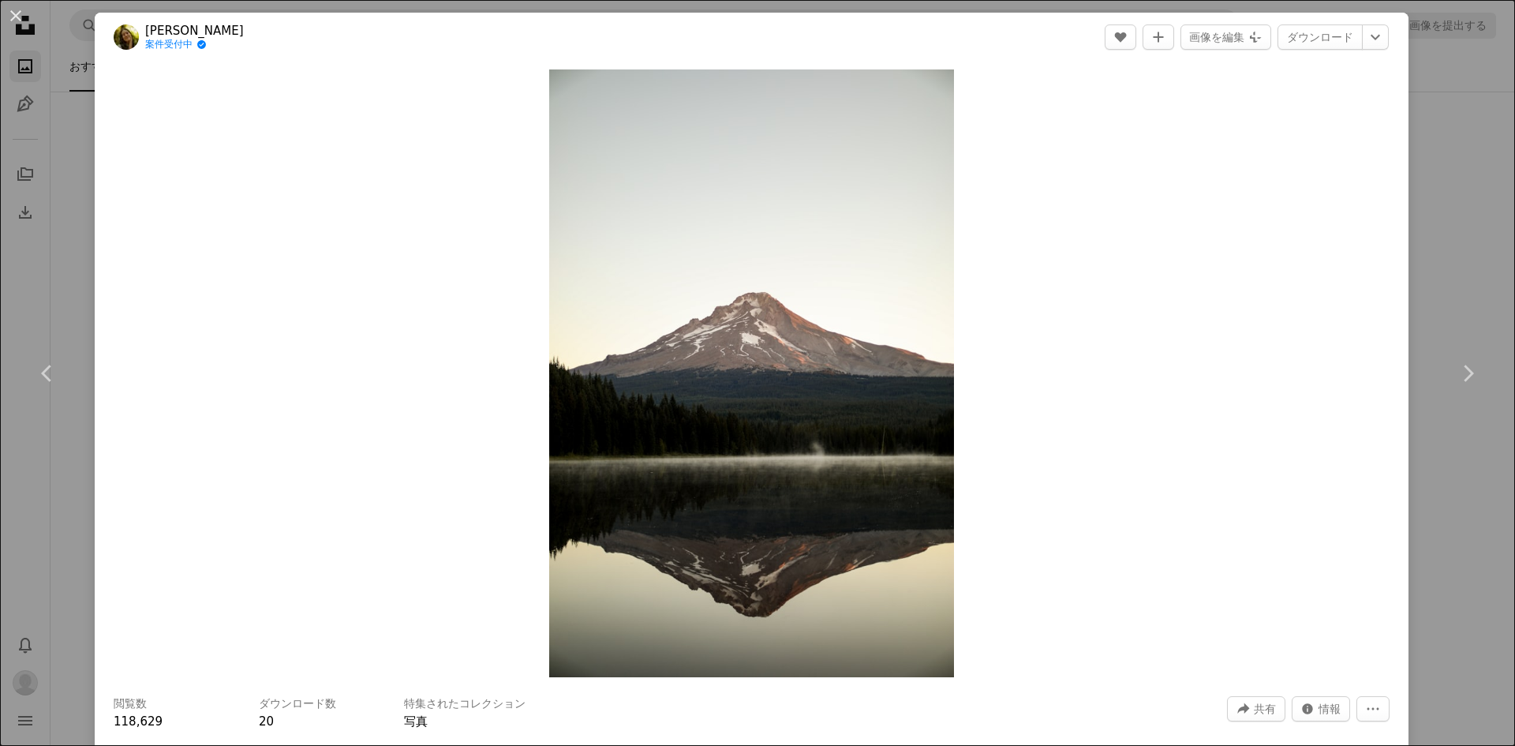
click at [1434, 526] on div "An X shape Chevron left Chevron right Emma Swoboda 案件受付中 A checkmark inside of …" at bounding box center [757, 373] width 1515 height 746
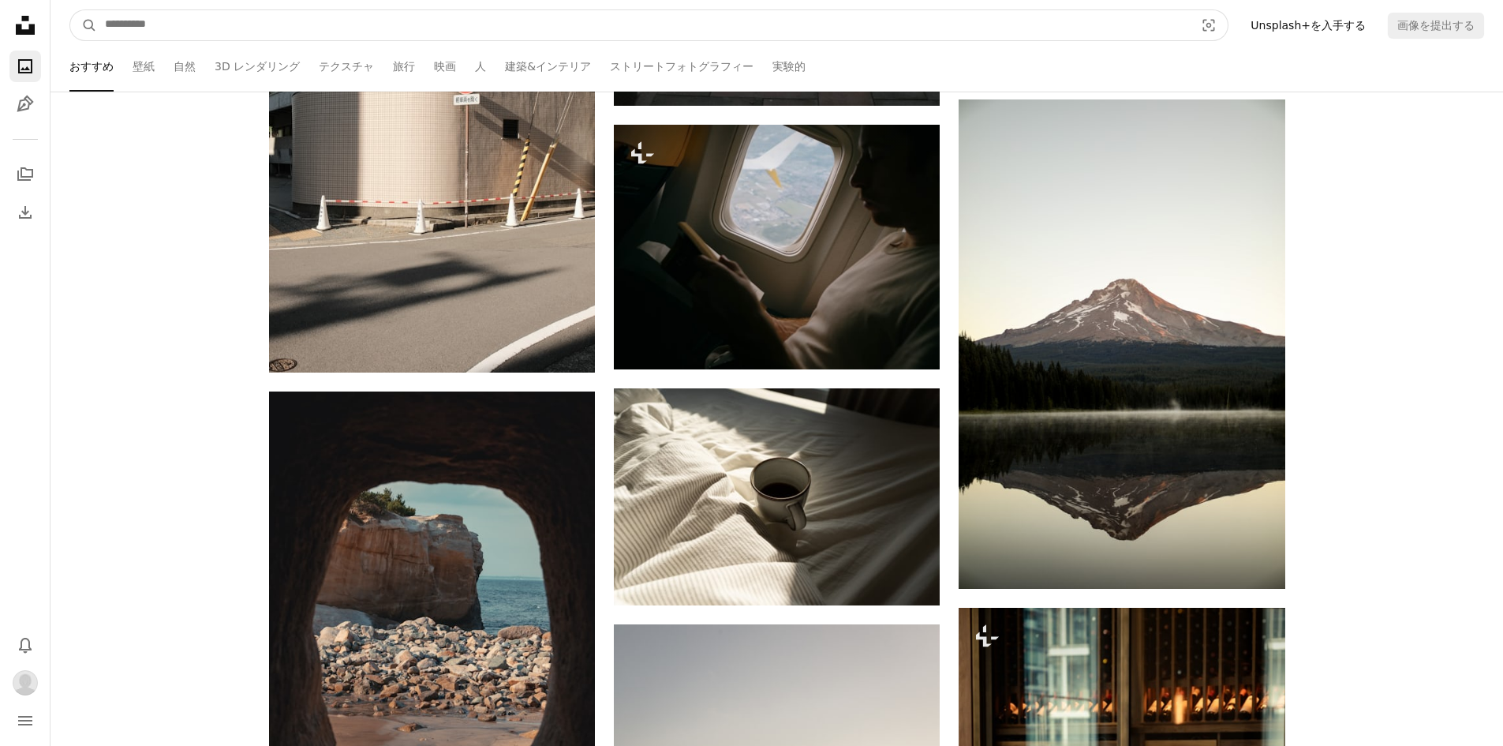
click at [547, 36] on input "サイト内でビジュアルを探す" at bounding box center [643, 25] width 1093 height 30
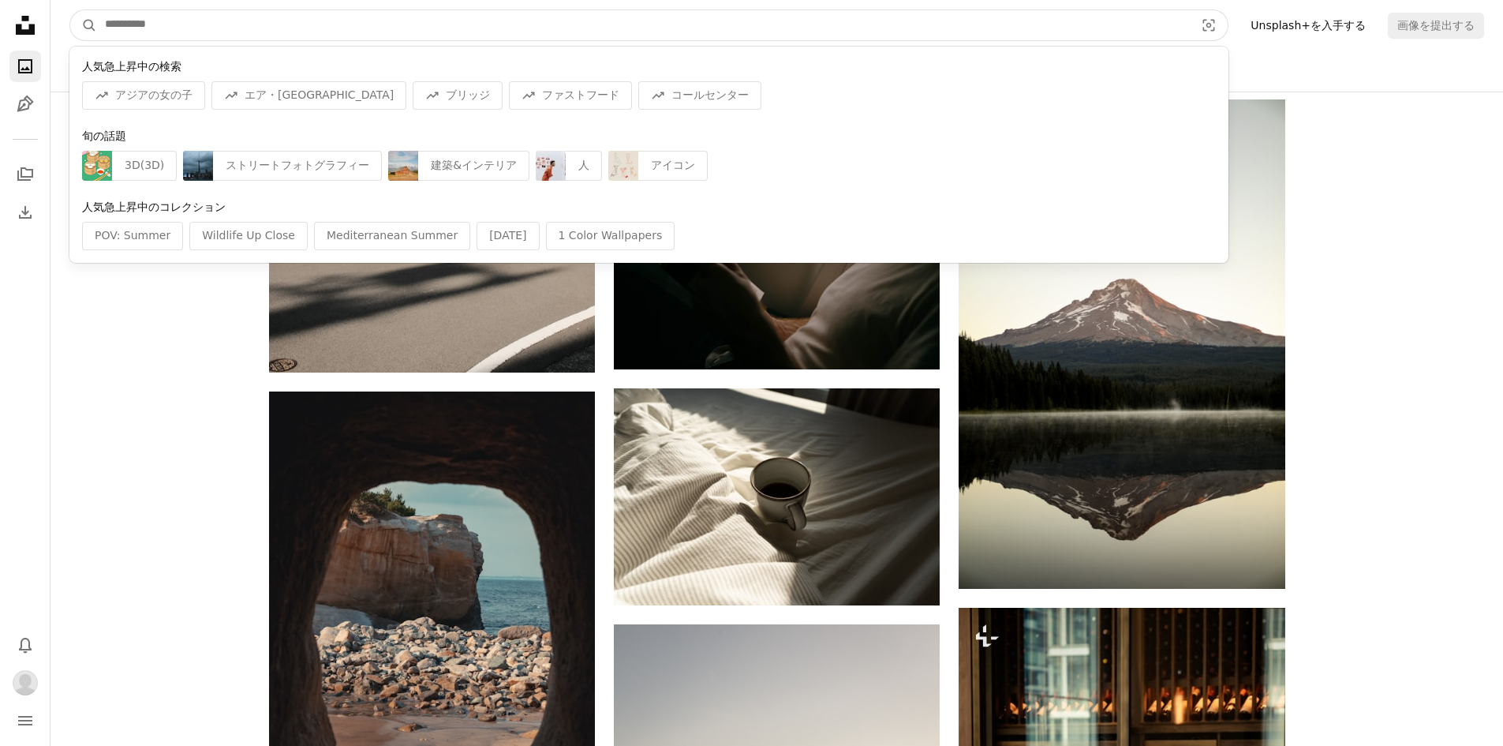
paste input "**********"
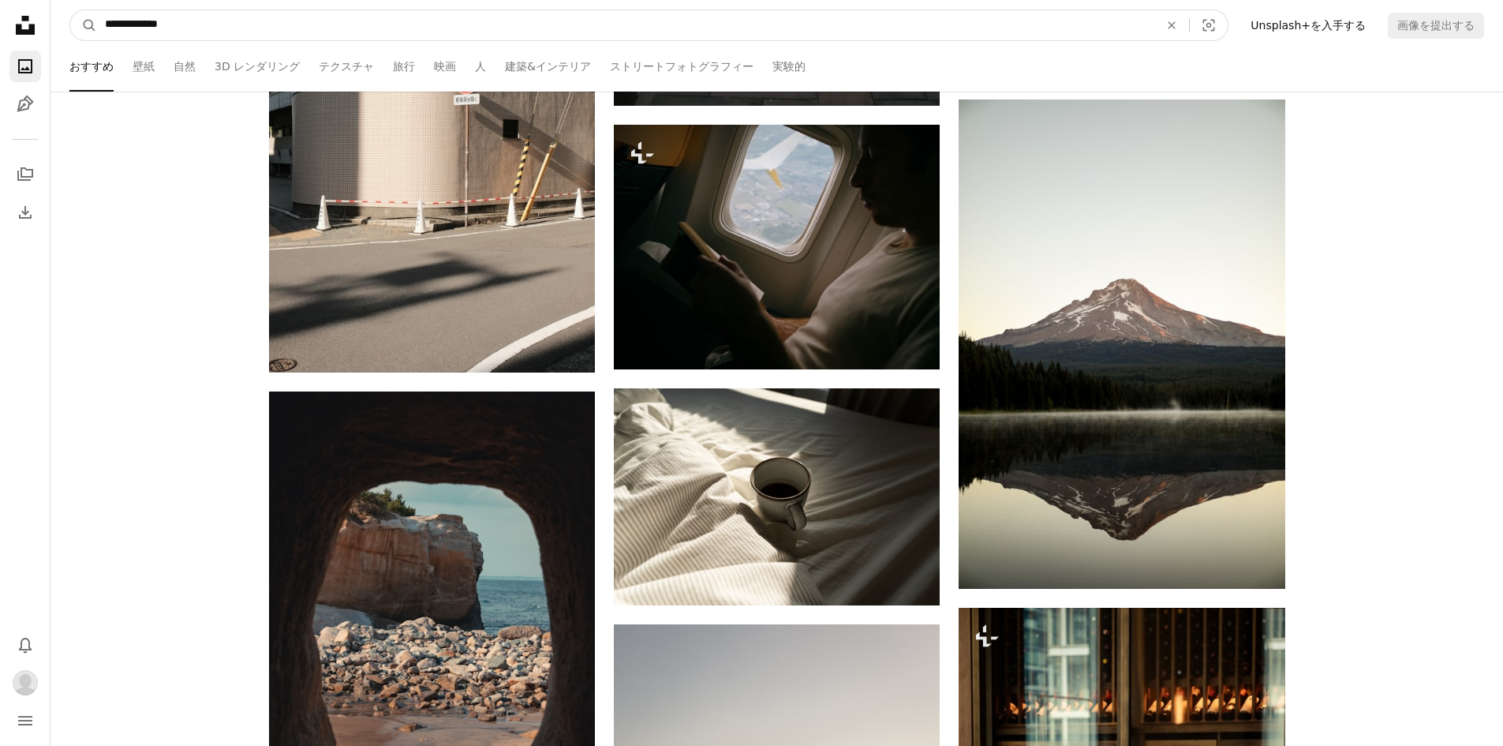
type input "**********"
click at [70, 10] on button "A magnifying glass" at bounding box center [83, 25] width 27 height 30
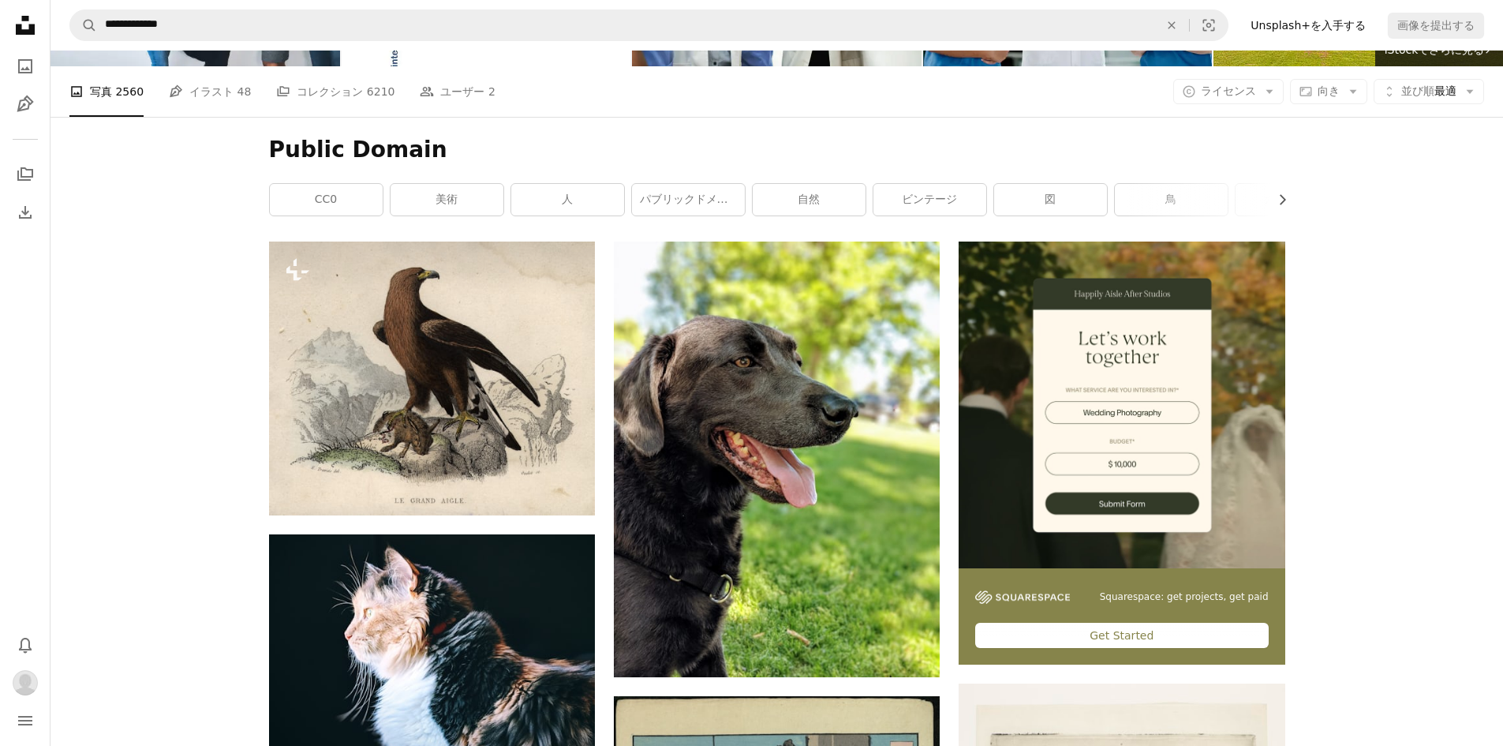
scroll to position [237, 0]
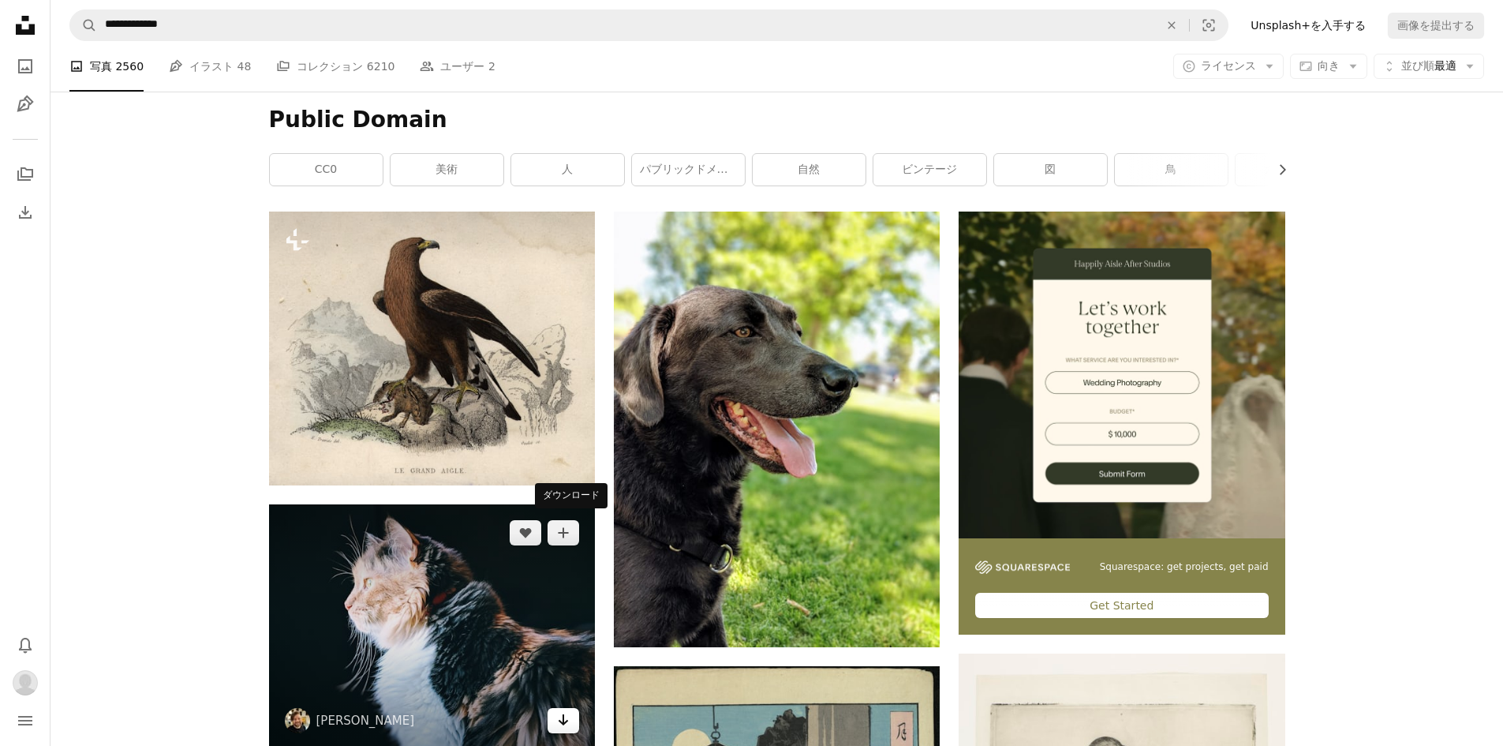
click at [564, 714] on icon "ダウンロード" at bounding box center [564, 719] width 10 height 11
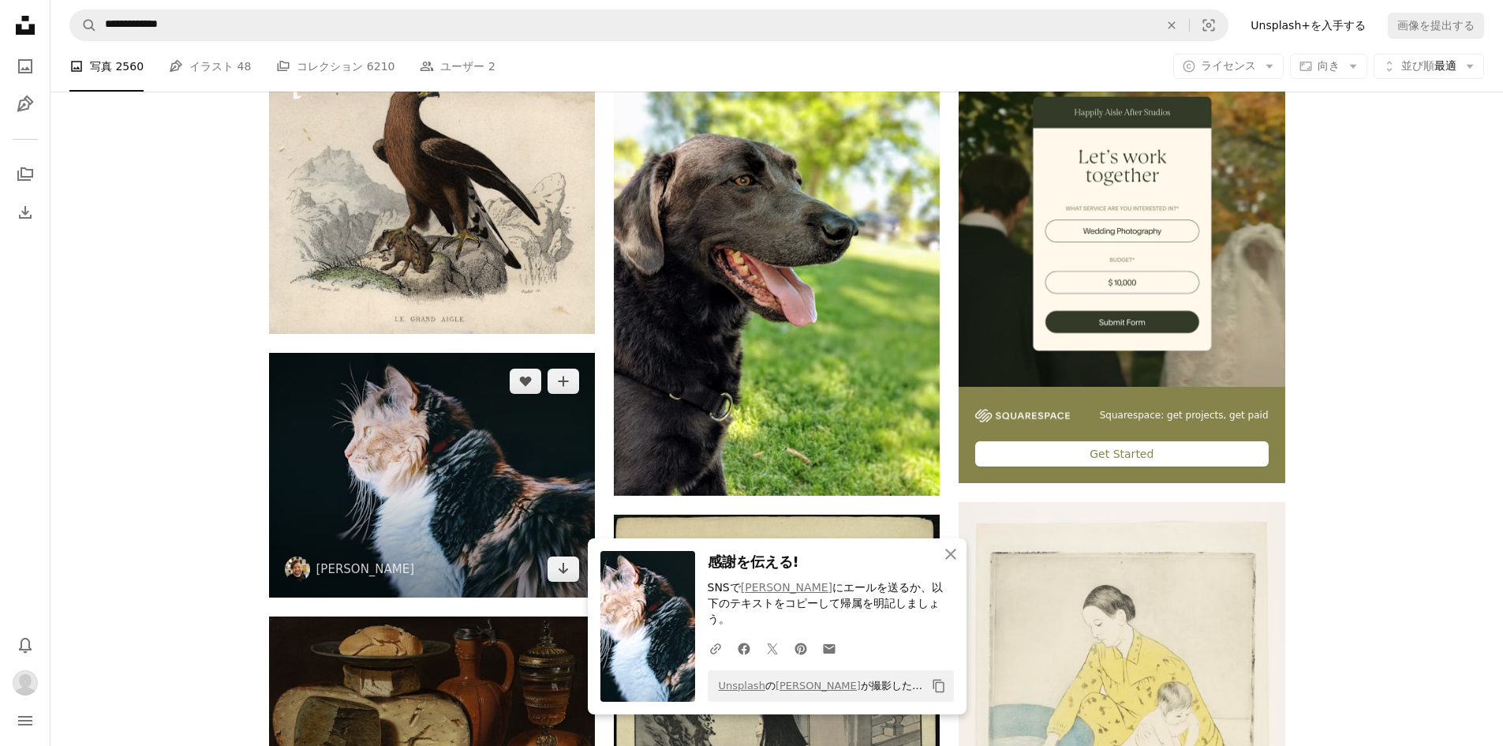
scroll to position [395, 0]
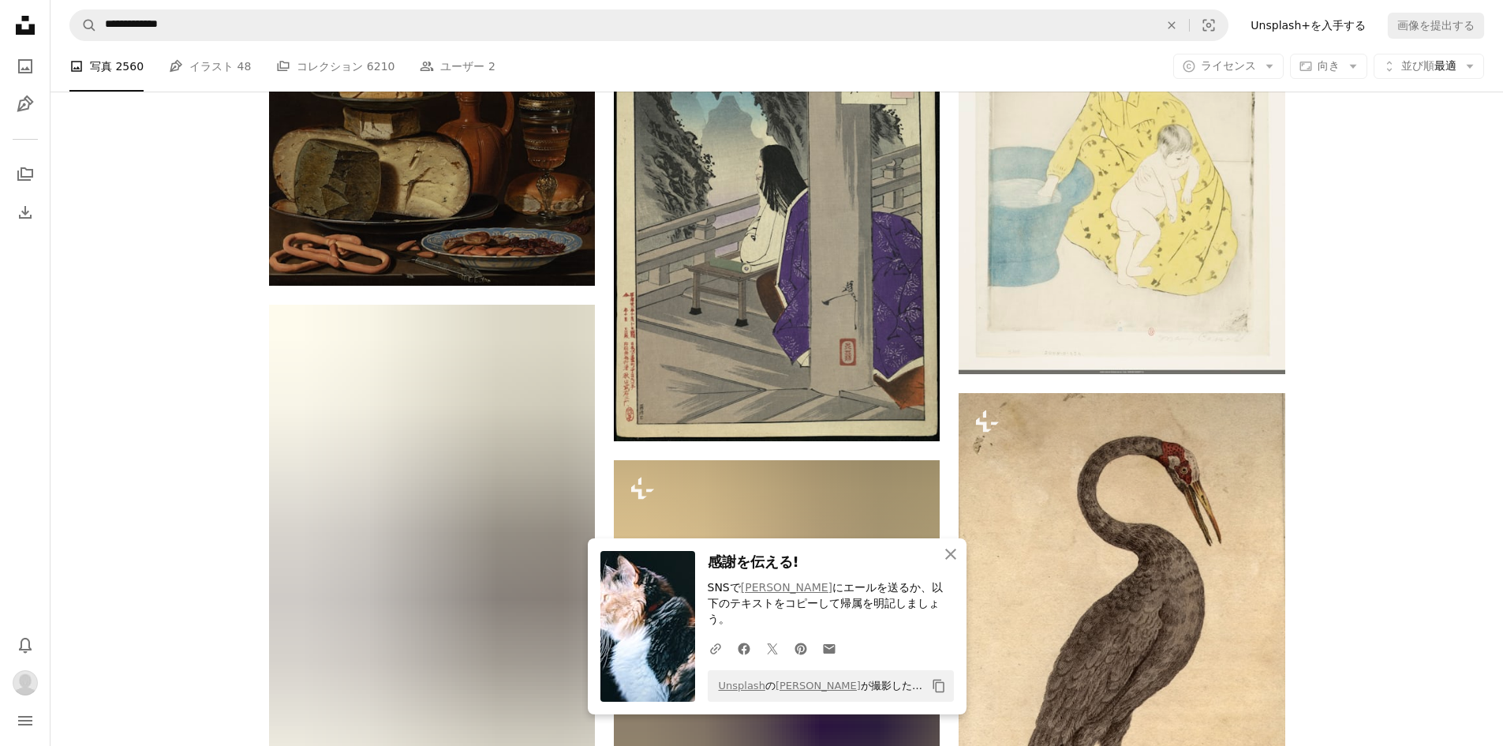
scroll to position [947, 0]
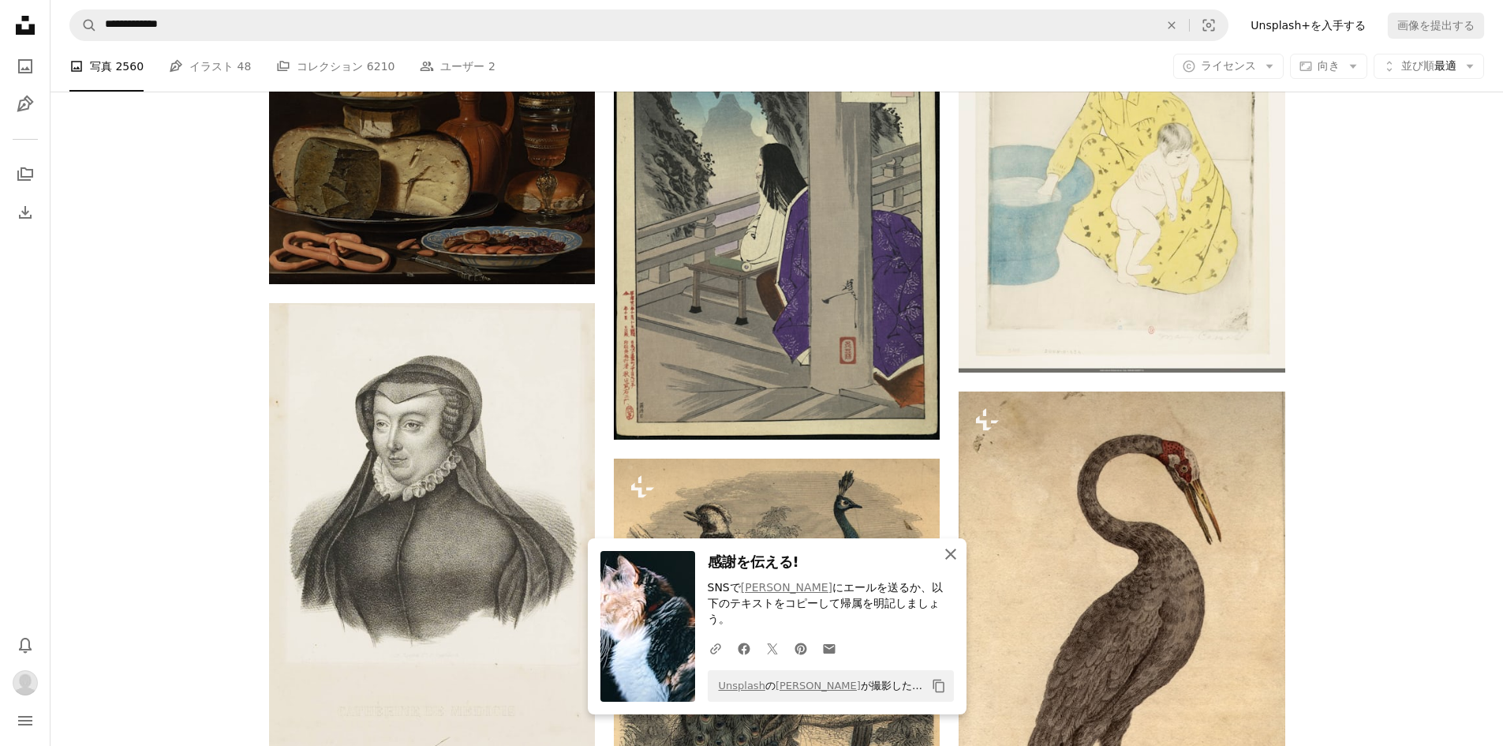
click at [952, 564] on icon "An X shape" at bounding box center [951, 554] width 19 height 19
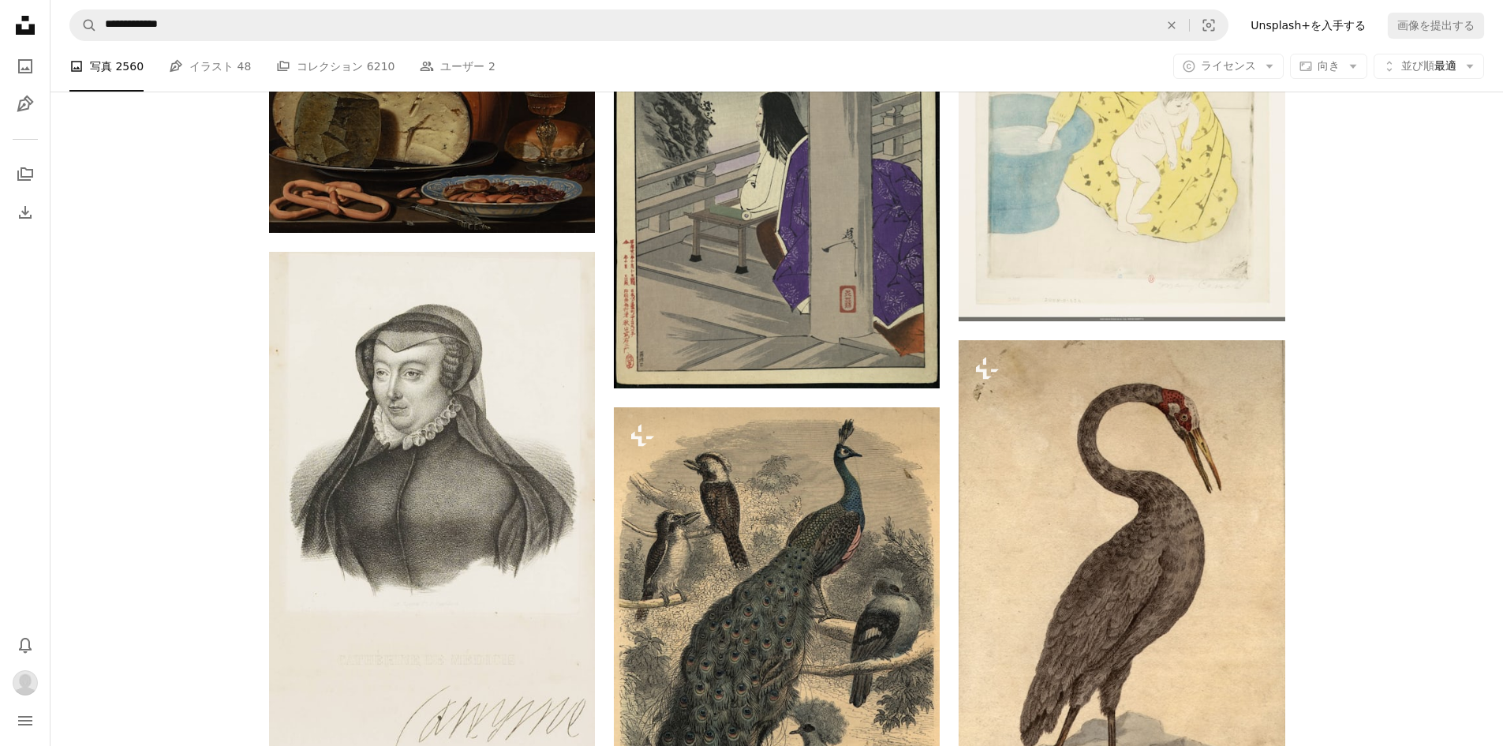
scroll to position [1026, 0]
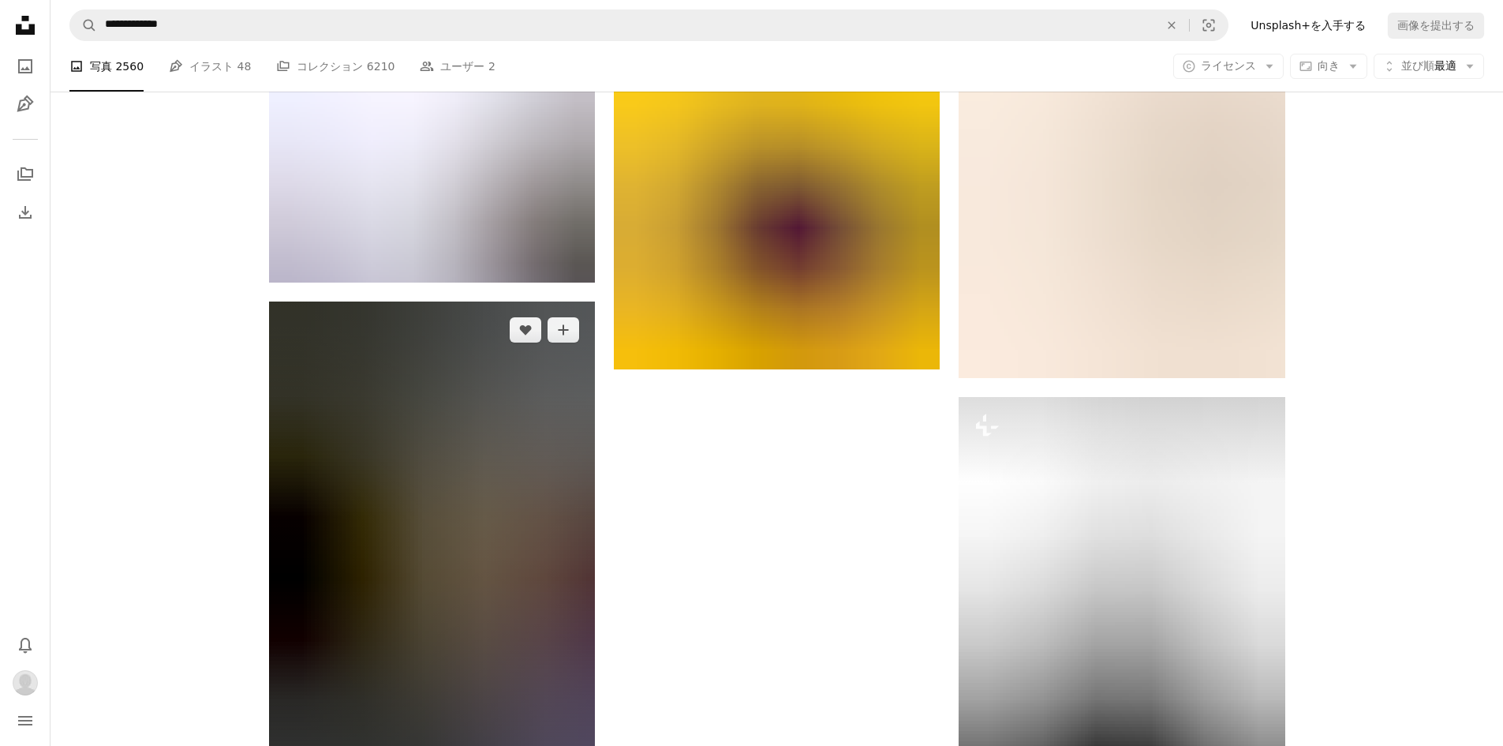
scroll to position [2755, 0]
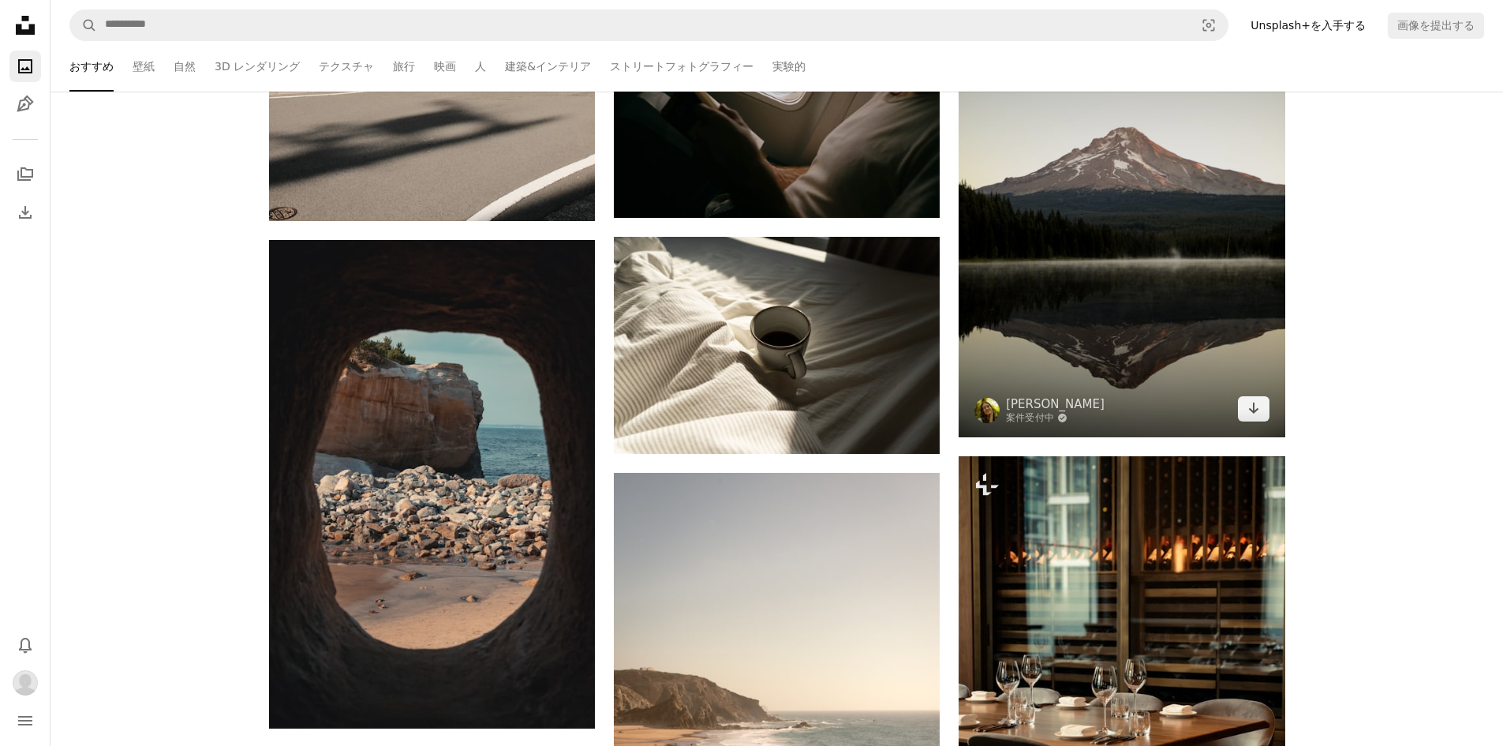
scroll to position [2210, 0]
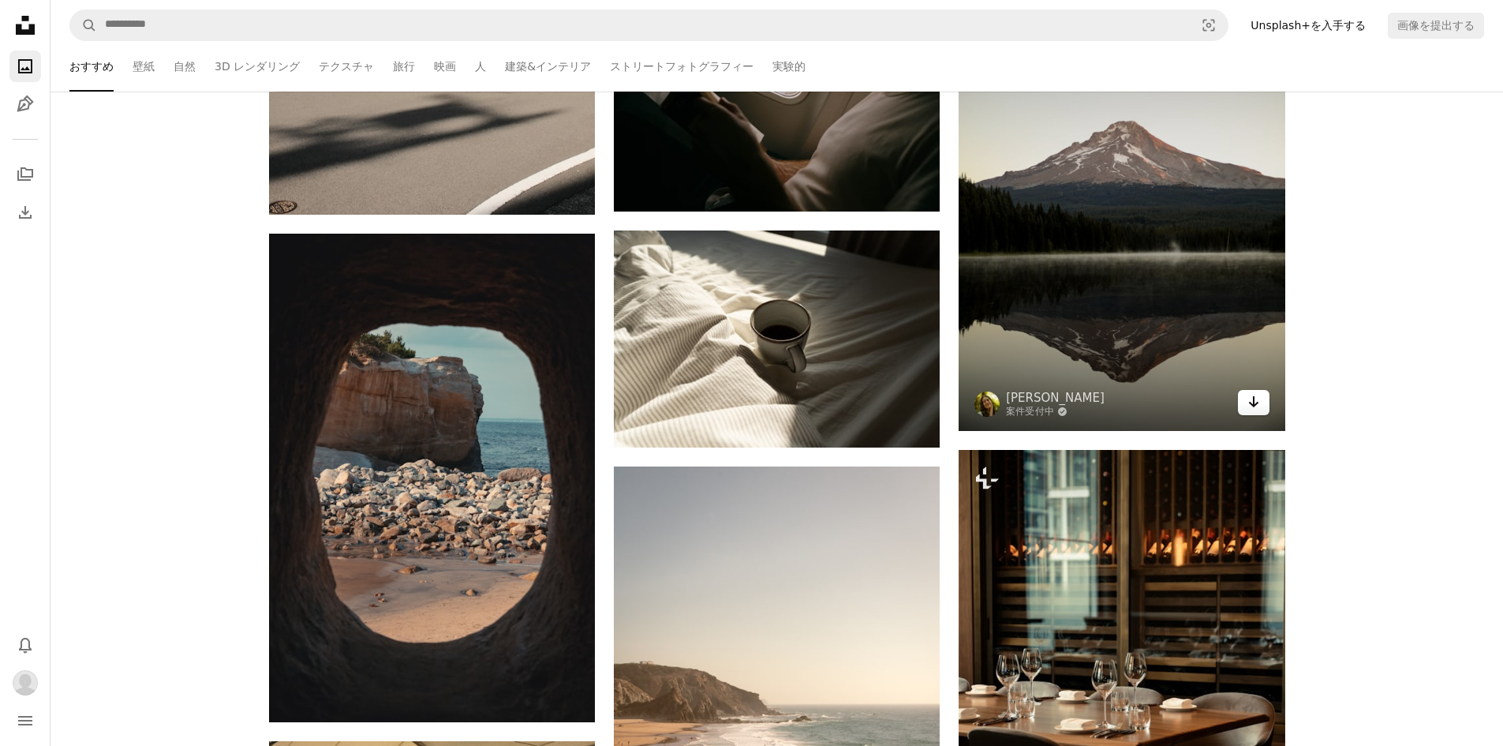
click at [1255, 404] on icon "ダウンロード" at bounding box center [1254, 401] width 10 height 11
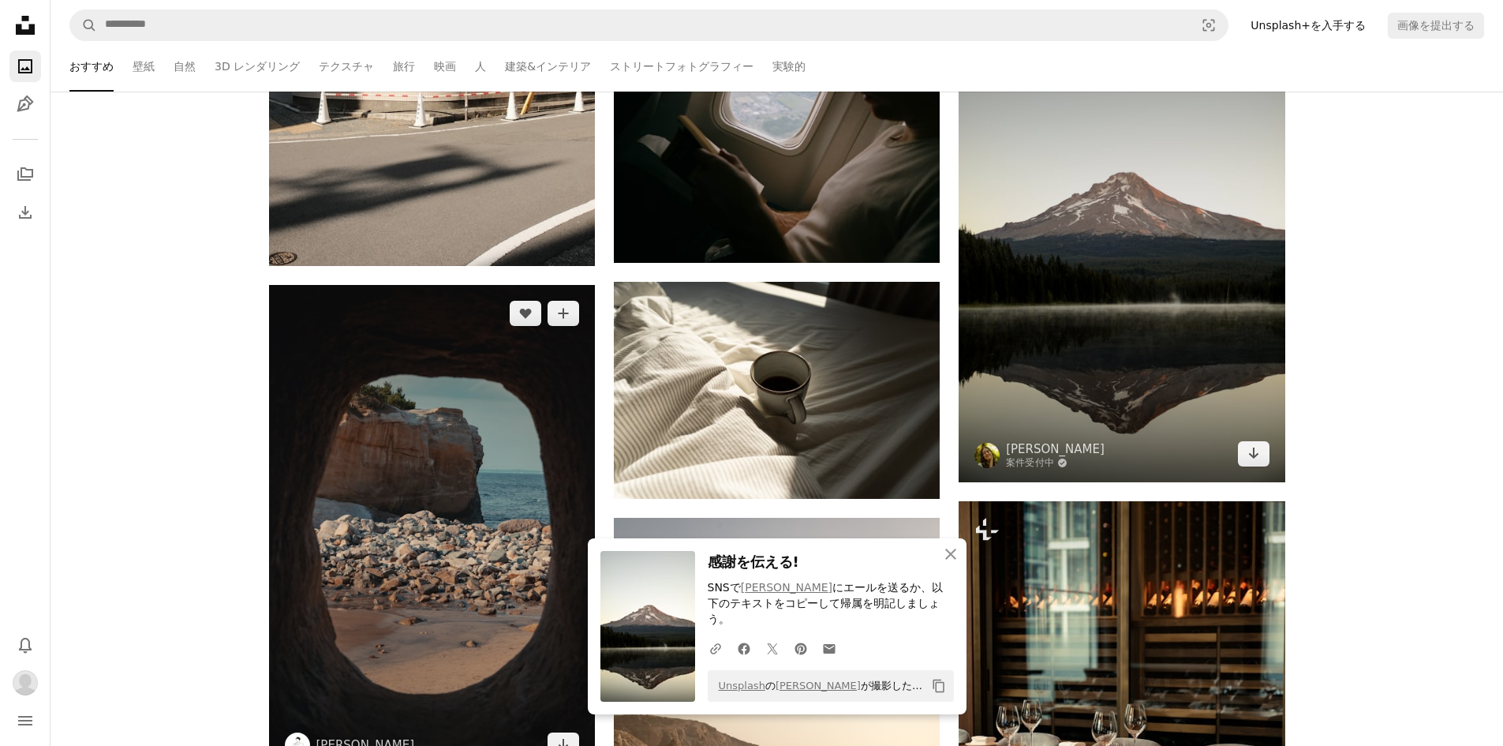
scroll to position [2131, 0]
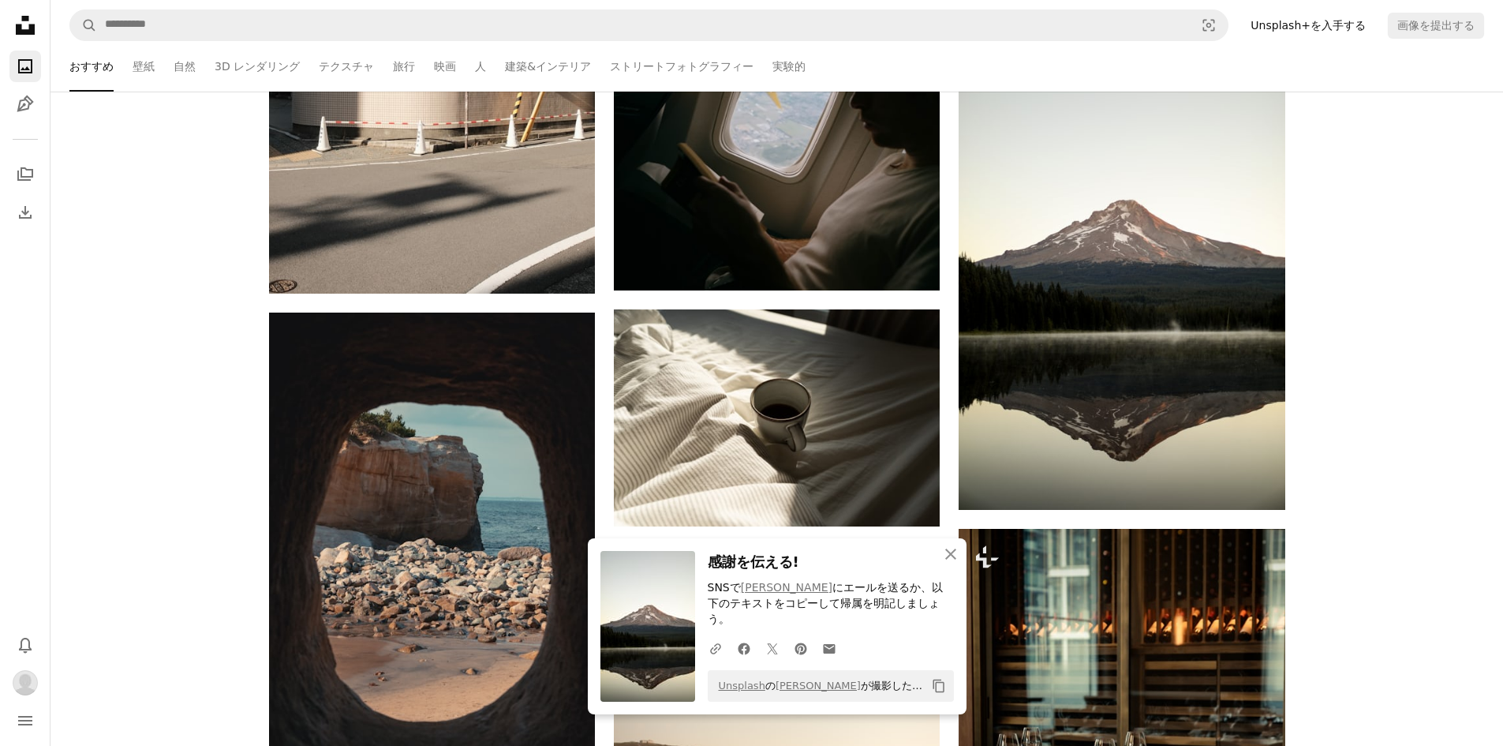
click at [7, 383] on nav "Unsplash logo Unsplash ホーム A photo Pen Tool A stack of folders Download 写真 Chev…" at bounding box center [25, 373] width 51 height 746
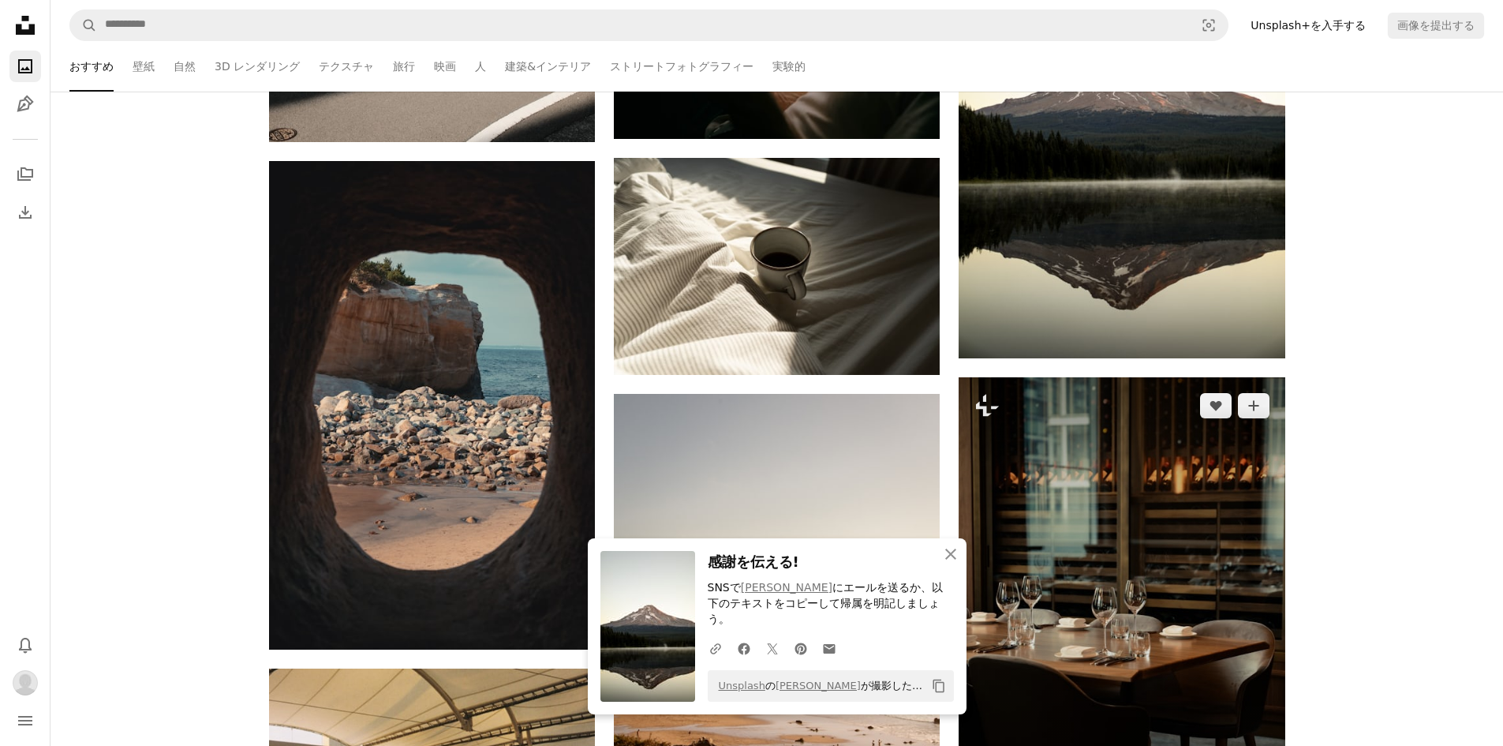
scroll to position [2368, 0]
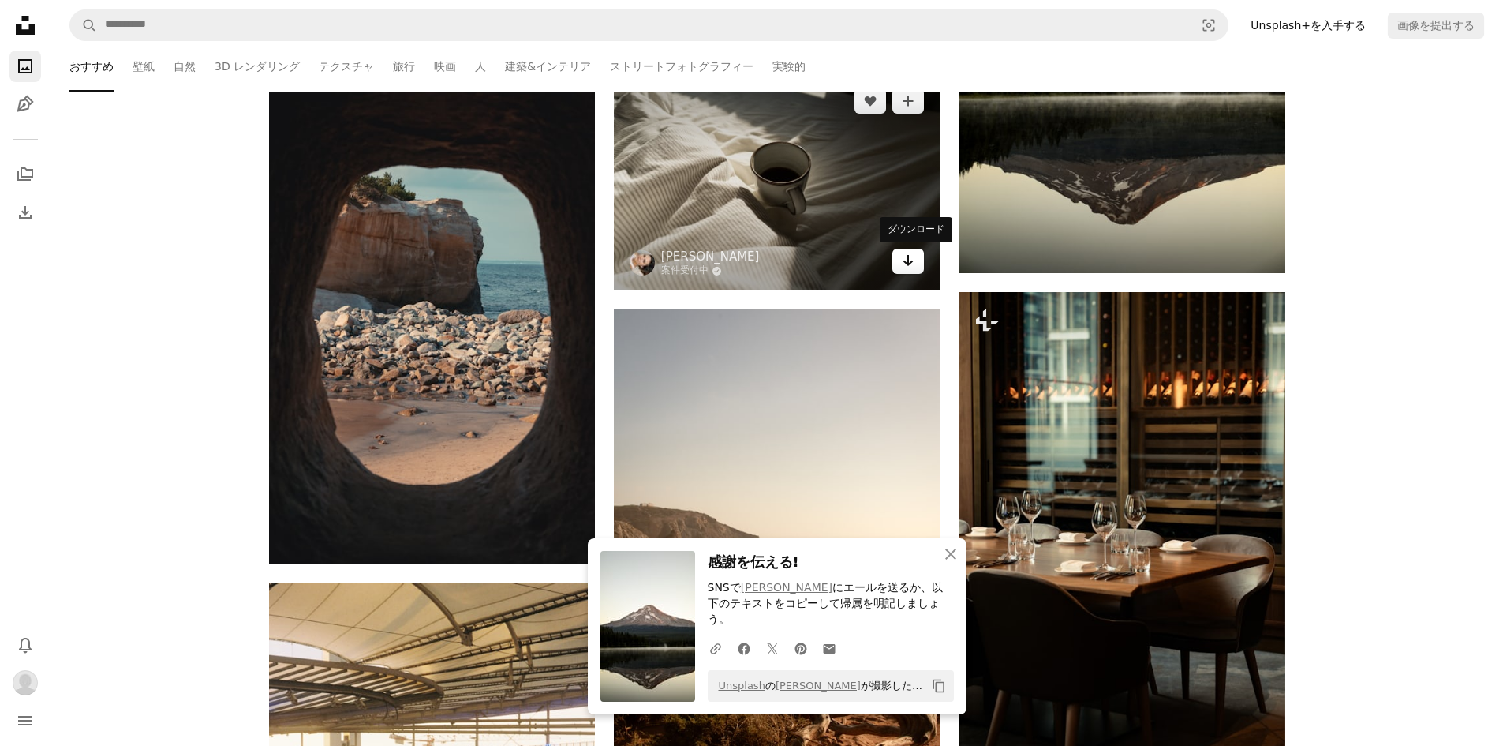
click at [909, 264] on icon "ダウンロード" at bounding box center [909, 260] width 10 height 11
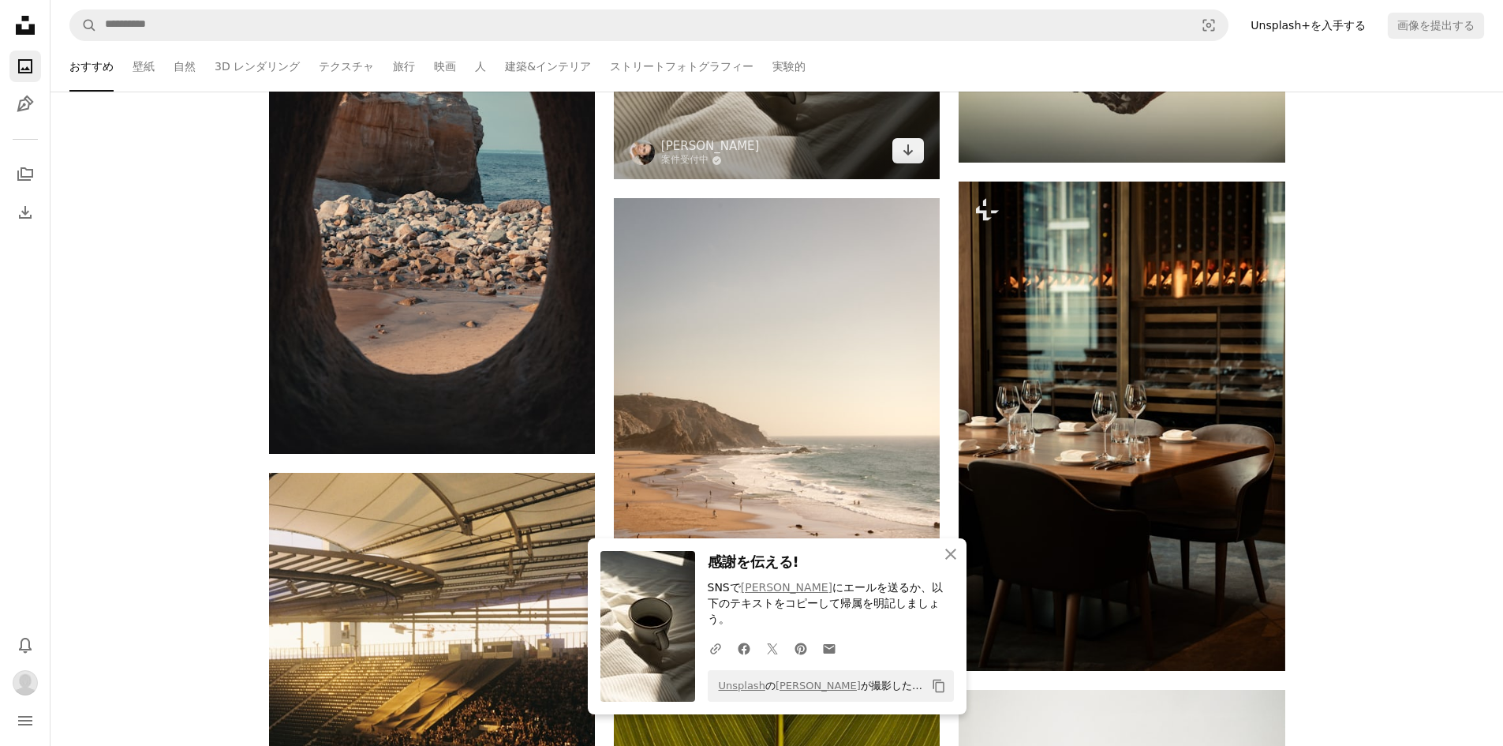
scroll to position [2526, 0]
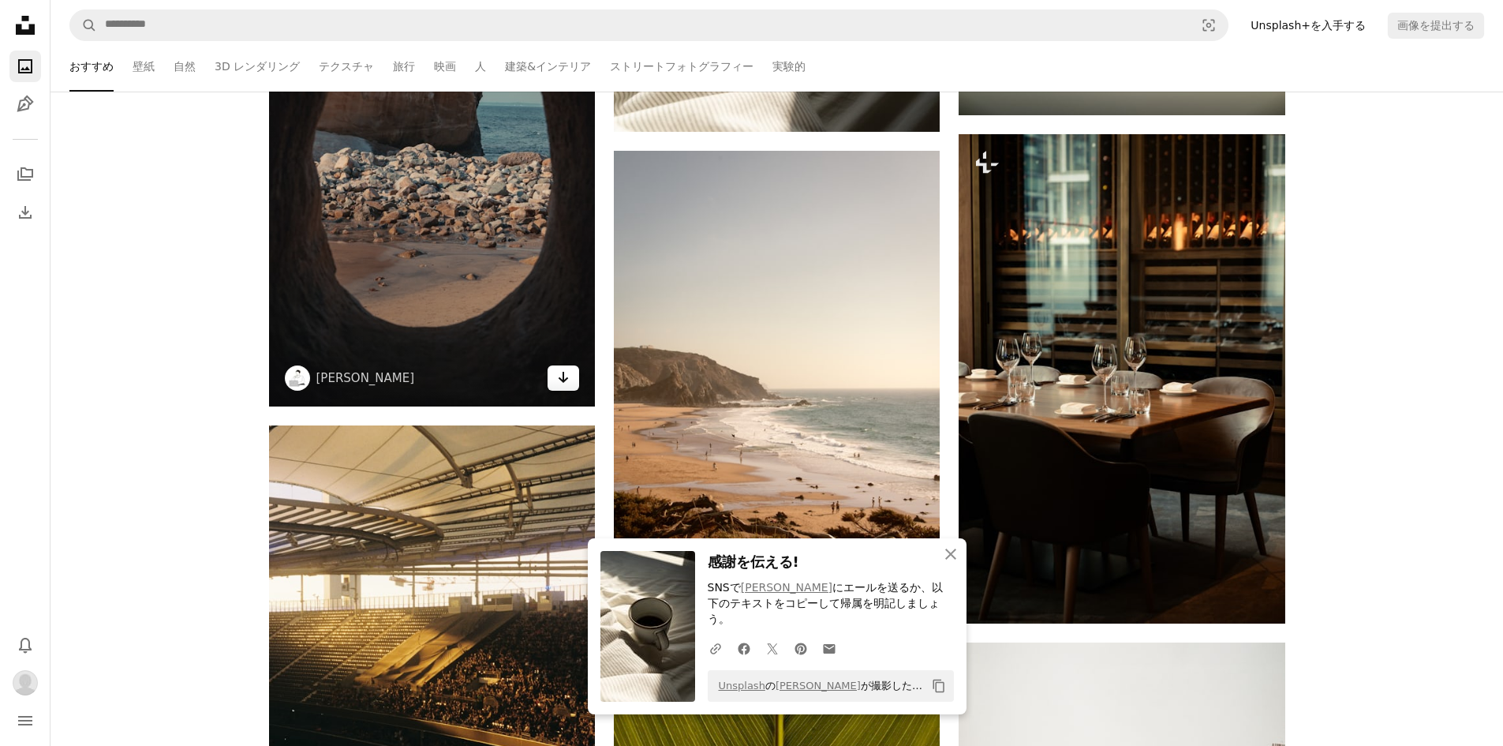
click at [562, 378] on icon "Arrow pointing down" at bounding box center [563, 377] width 13 height 19
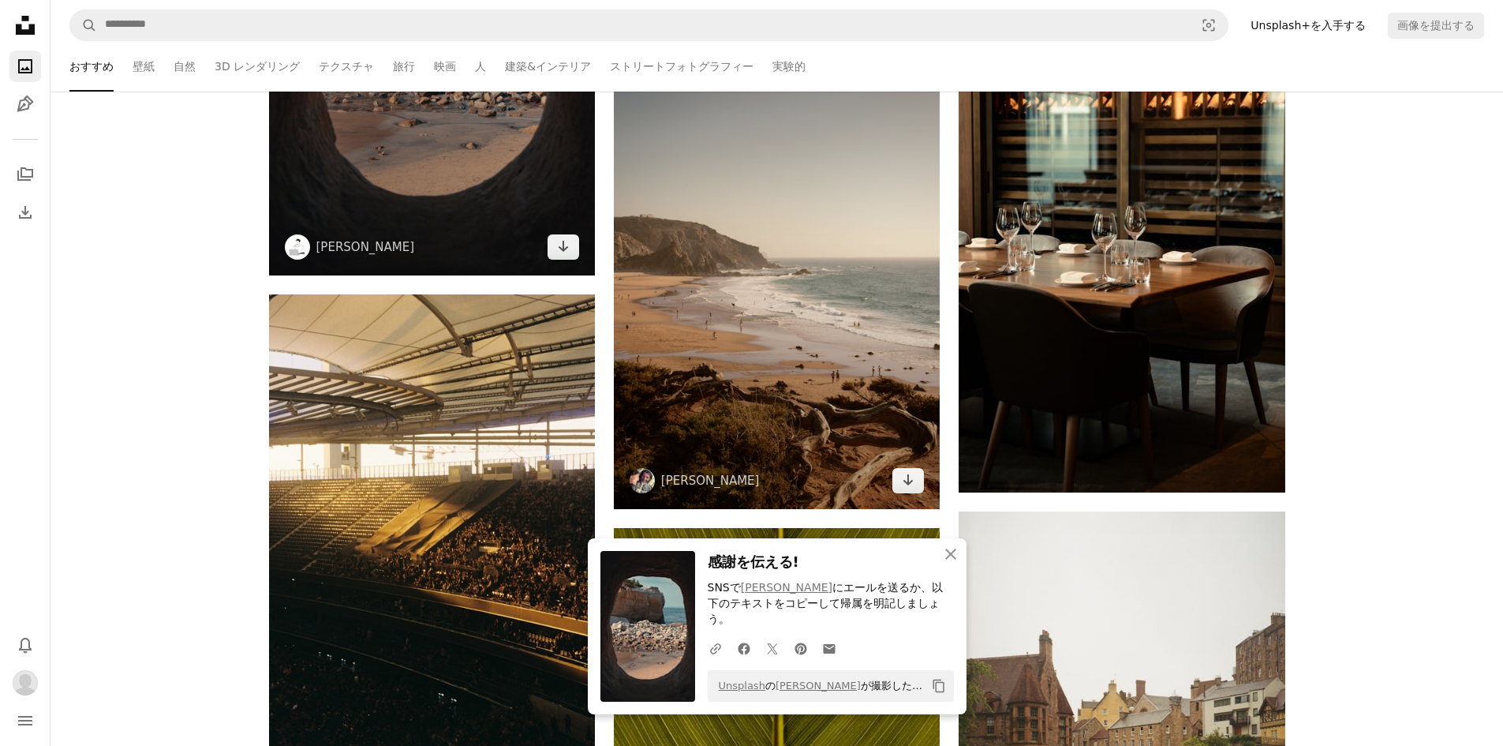
scroll to position [2683, 0]
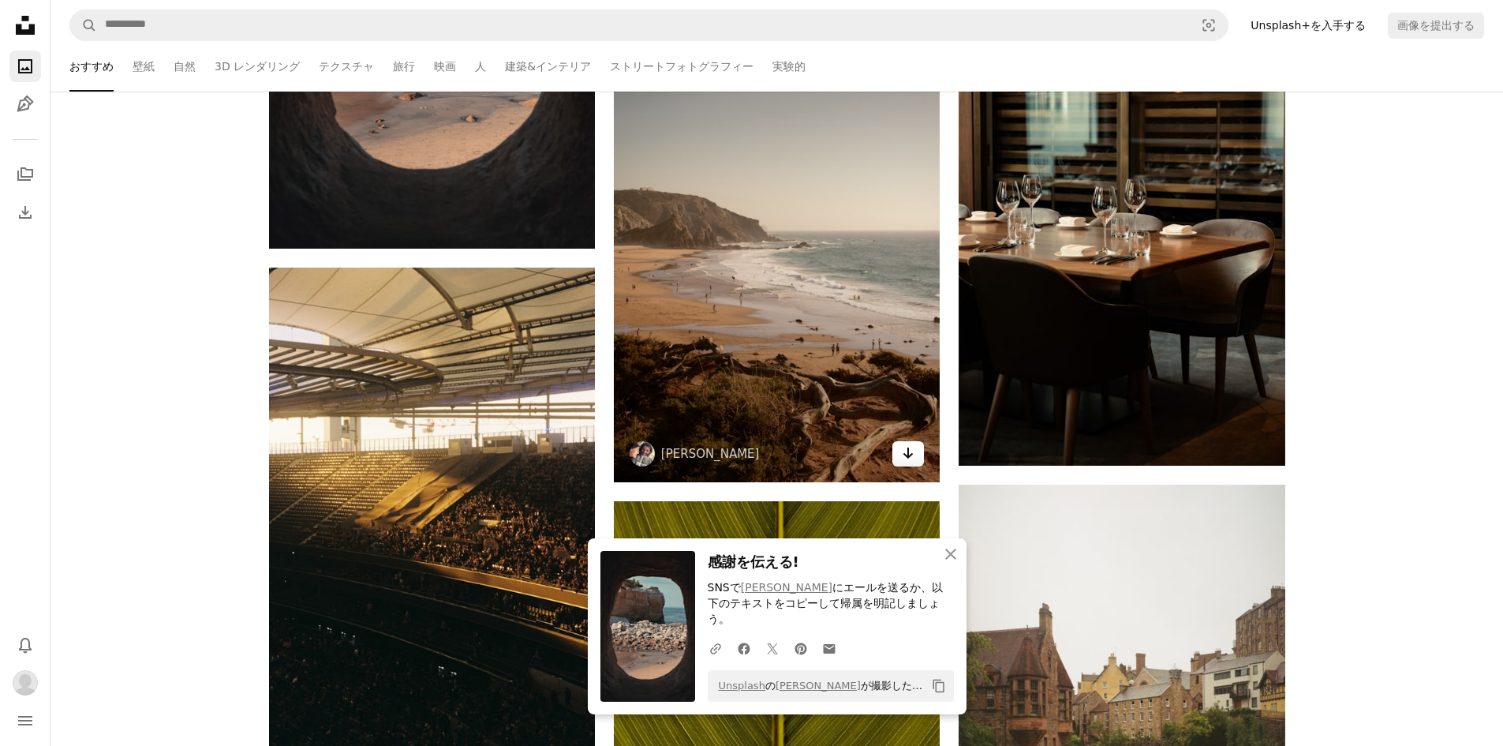
click at [908, 454] on icon "Arrow pointing down" at bounding box center [908, 453] width 13 height 19
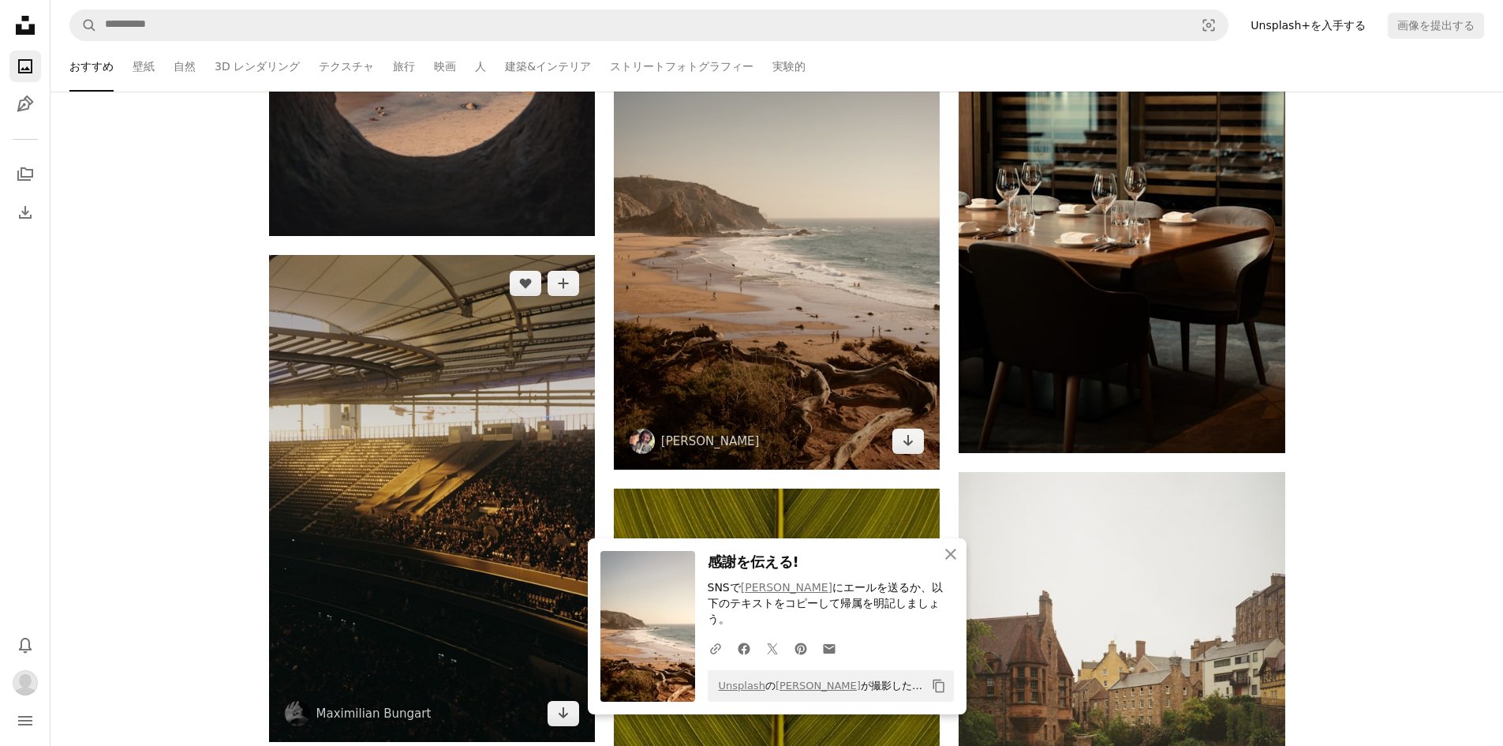
scroll to position [2841, 0]
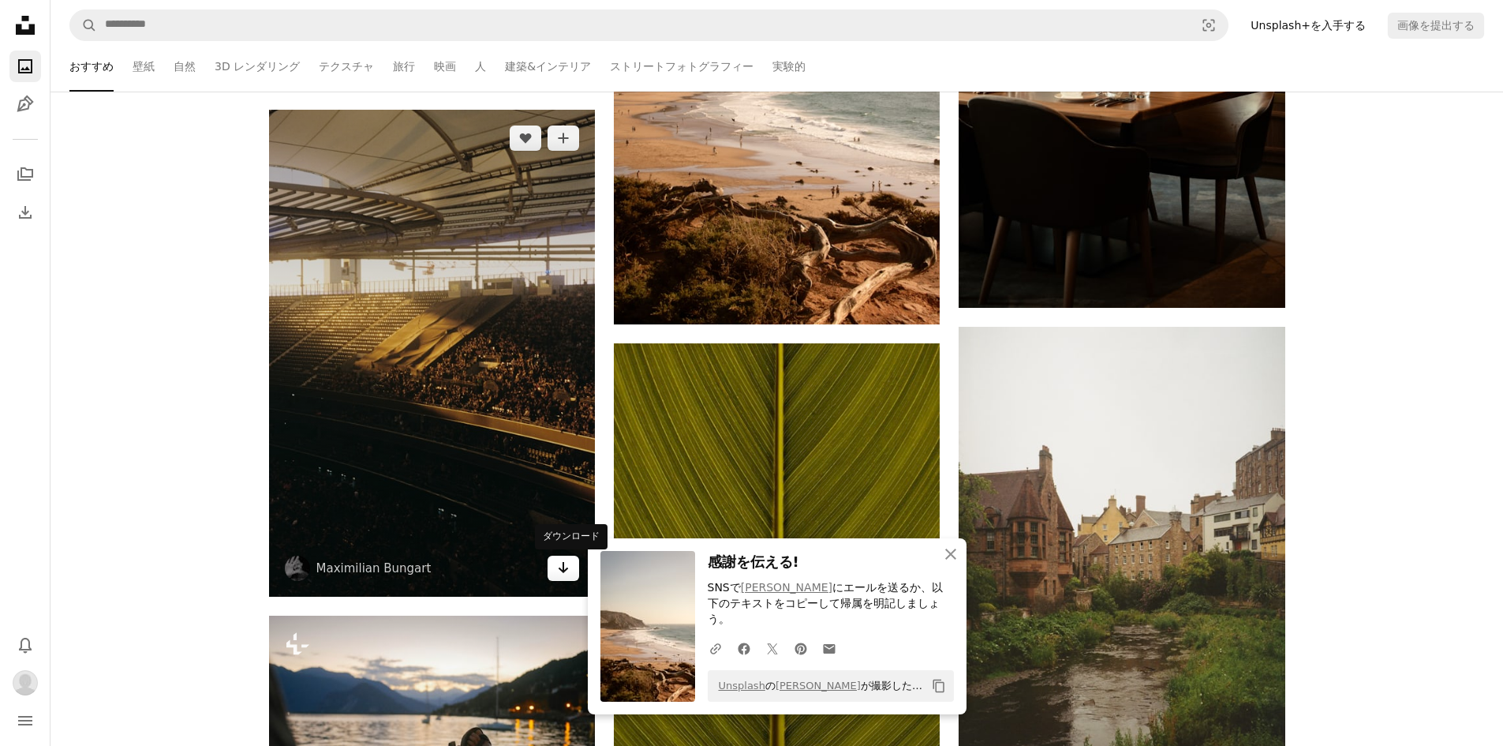
click at [564, 575] on icon "Arrow pointing down" at bounding box center [563, 567] width 13 height 19
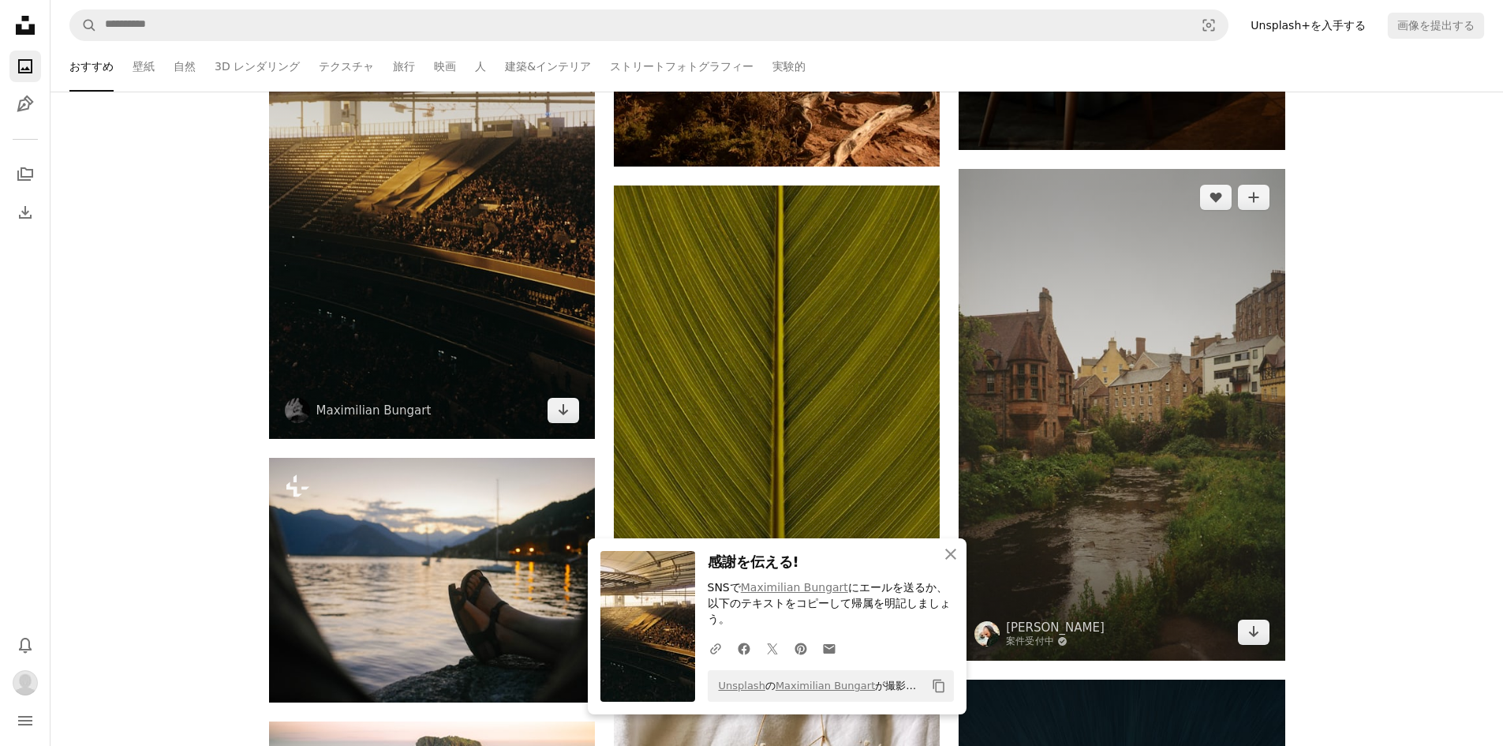
scroll to position [3157, 0]
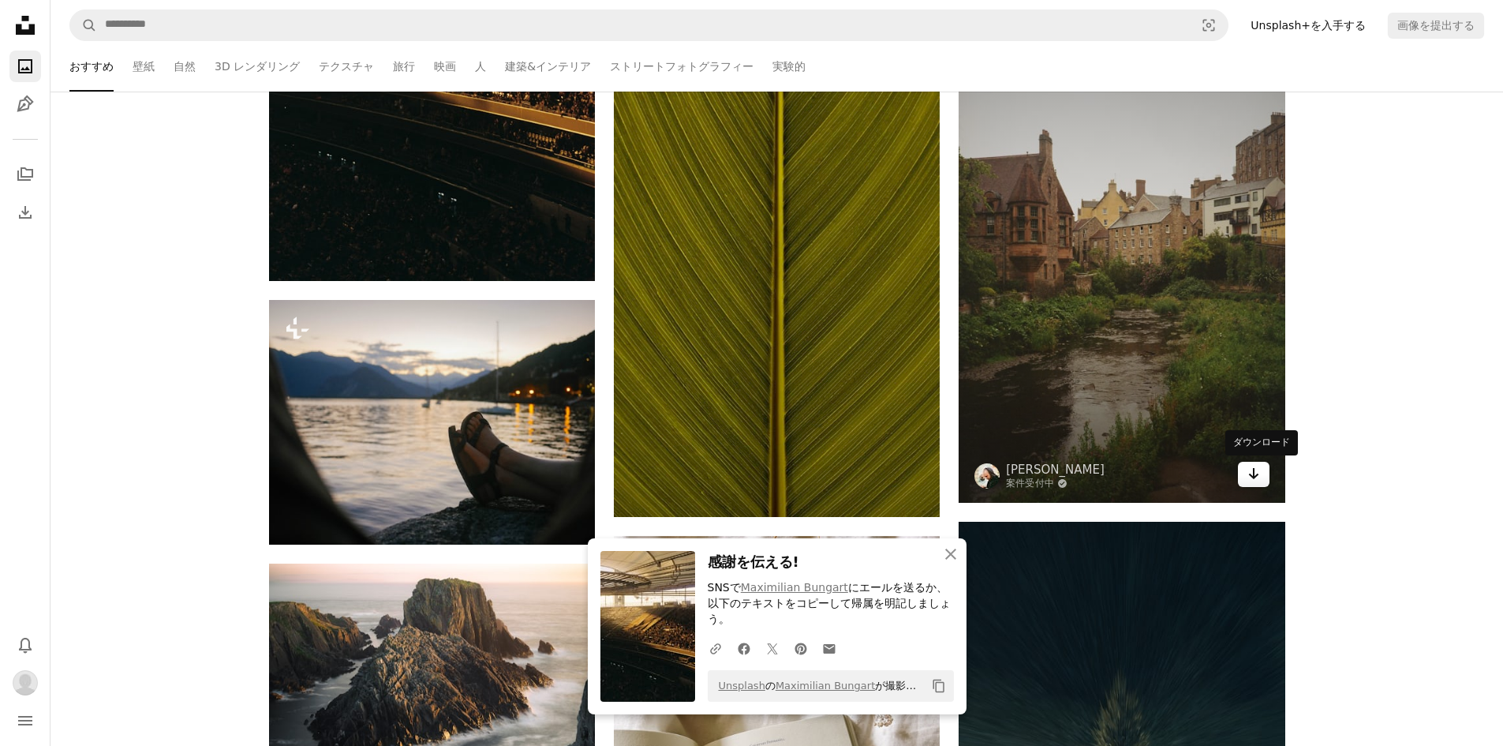
click at [1253, 478] on icon "Arrow pointing down" at bounding box center [1254, 473] width 13 height 19
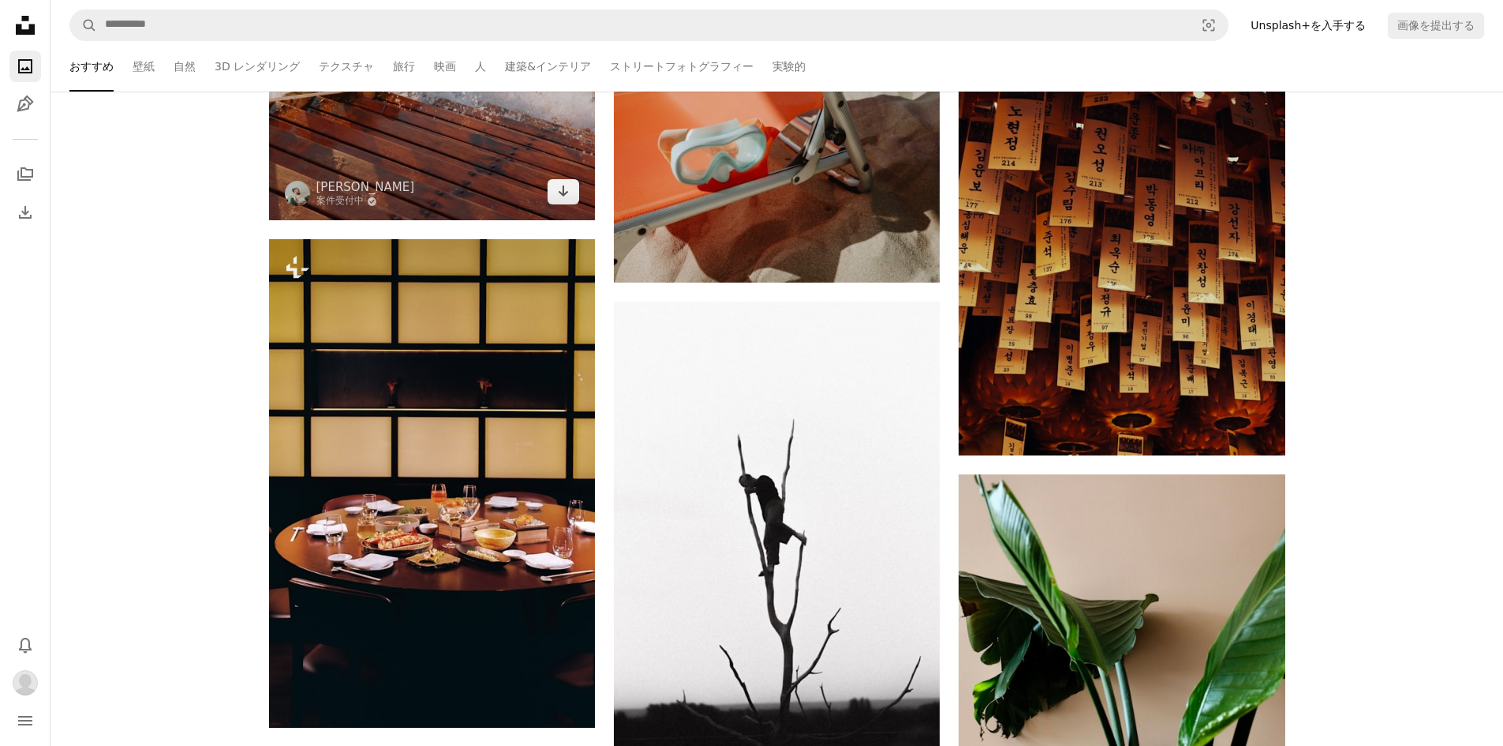
scroll to position [6077, 0]
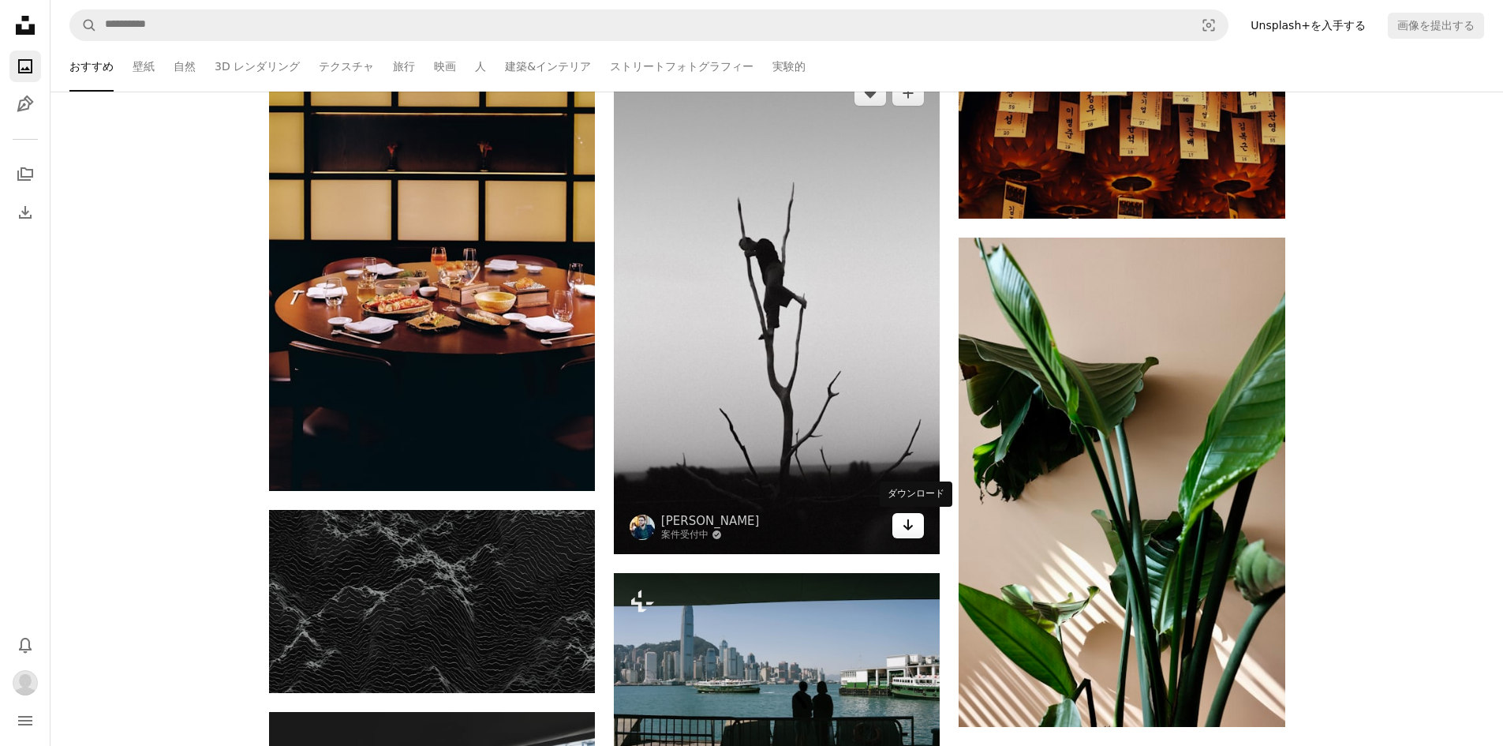
click at [916, 526] on link "Arrow pointing down" at bounding box center [909, 525] width 32 height 25
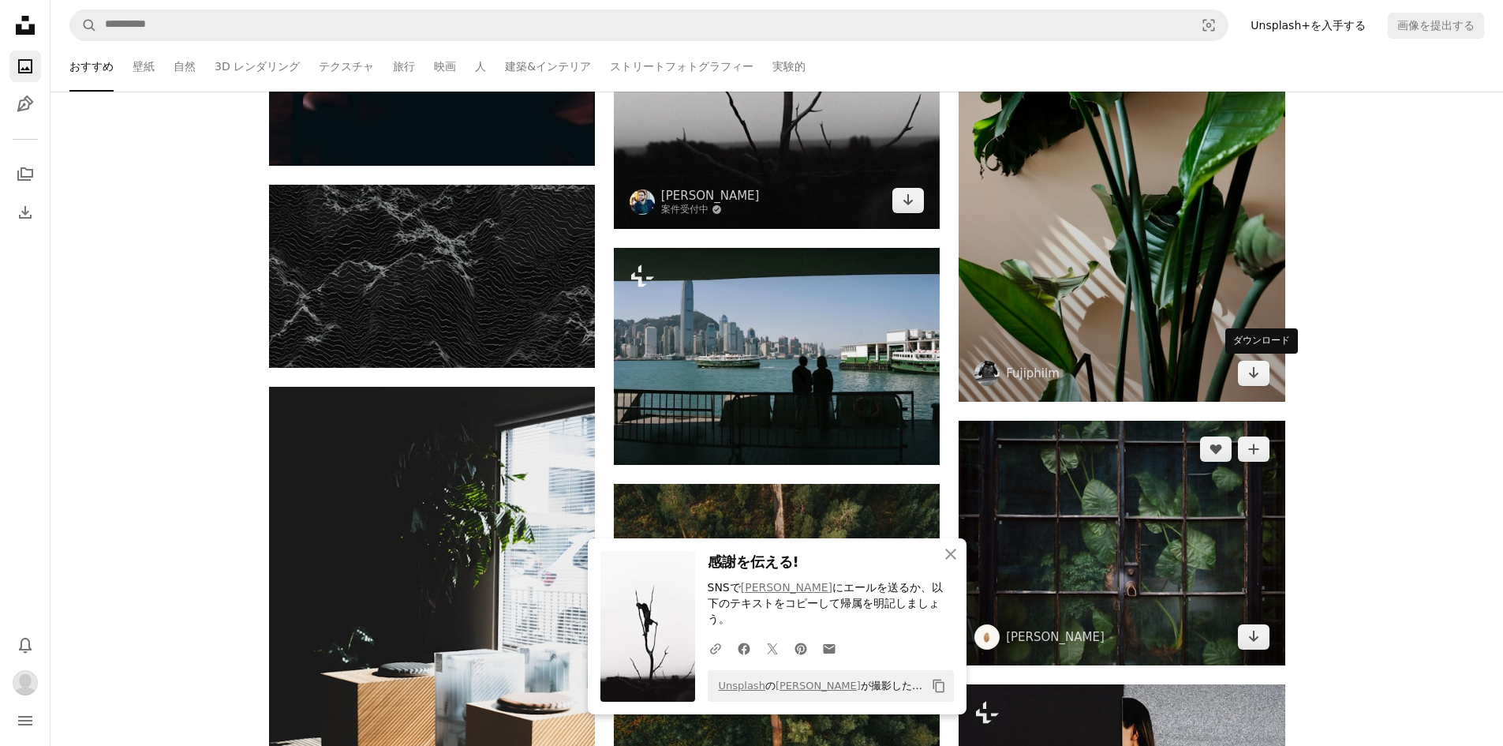
scroll to position [6472, 0]
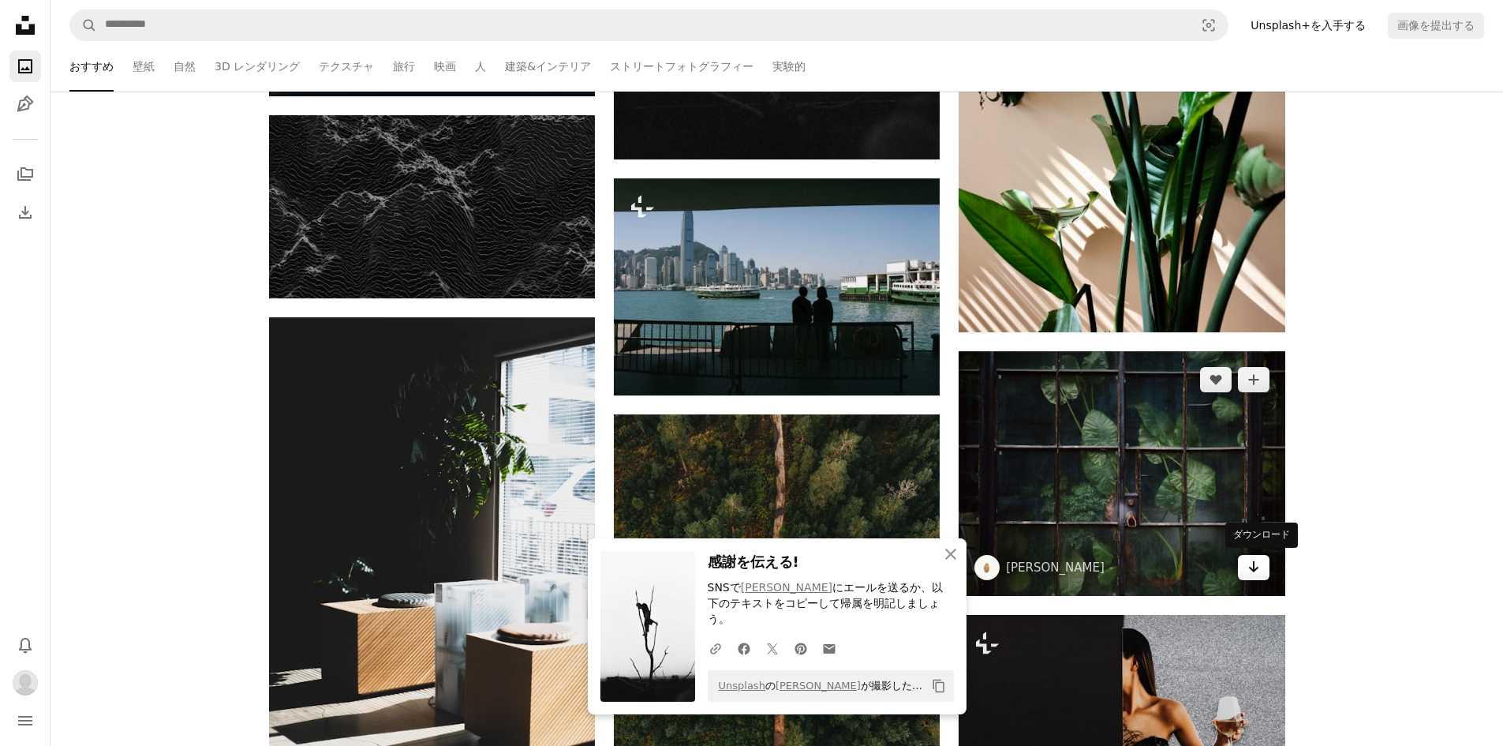
click at [1254, 573] on icon "Arrow pointing down" at bounding box center [1254, 566] width 13 height 19
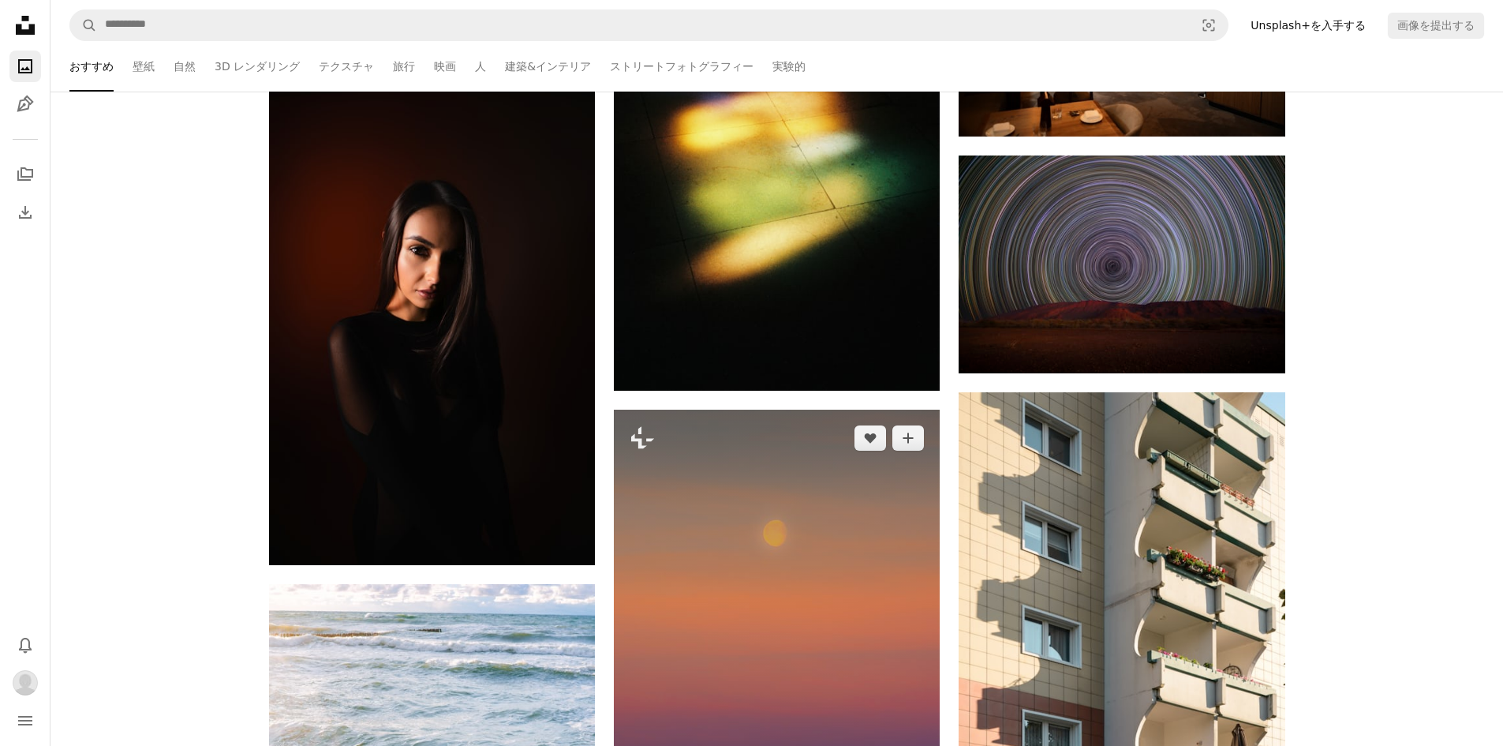
scroll to position [4972, 0]
